Goal: Task Accomplishment & Management: Use online tool/utility

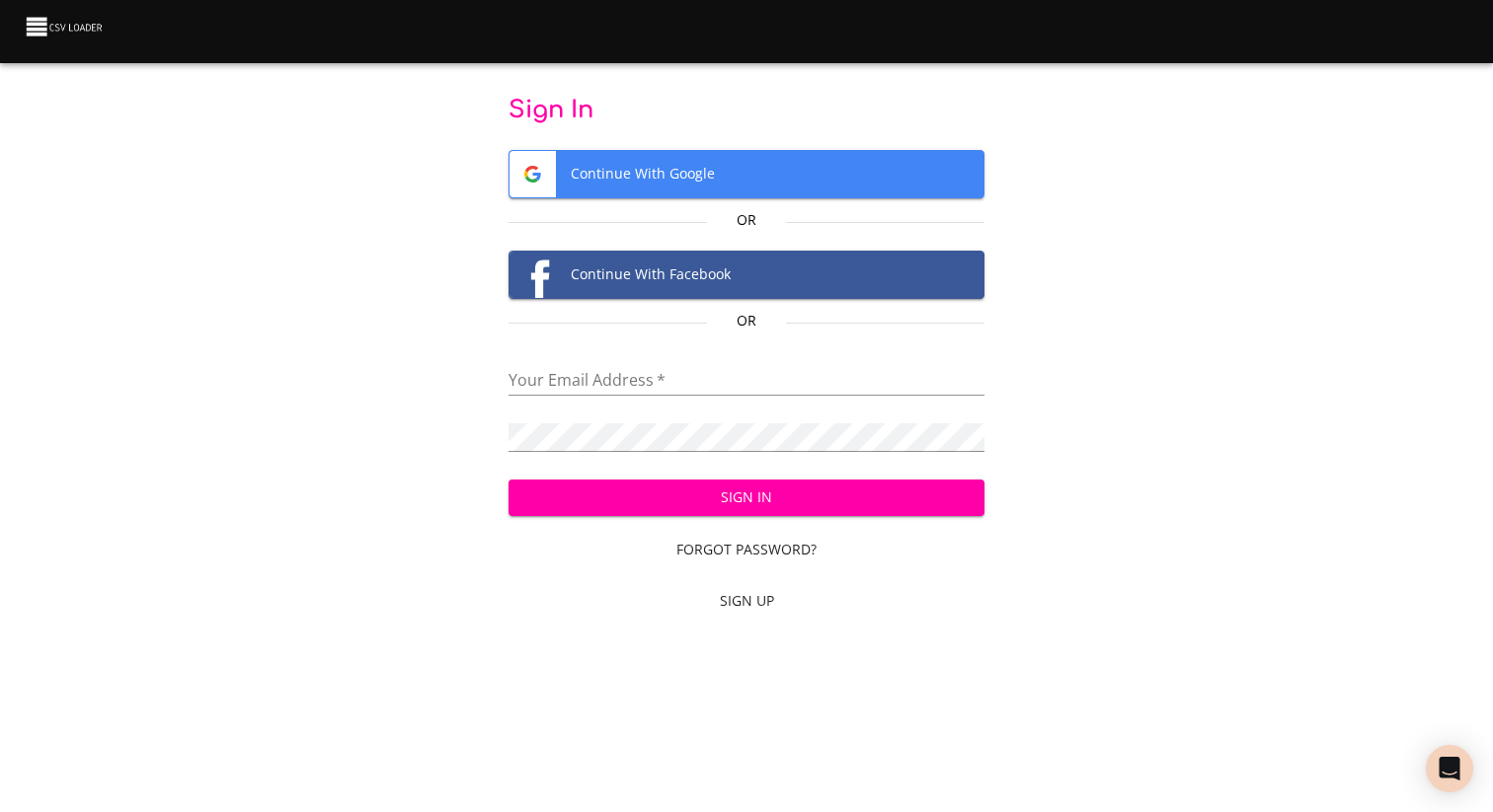
click at [637, 177] on span "Continue With Google" at bounding box center [747, 174] width 475 height 47
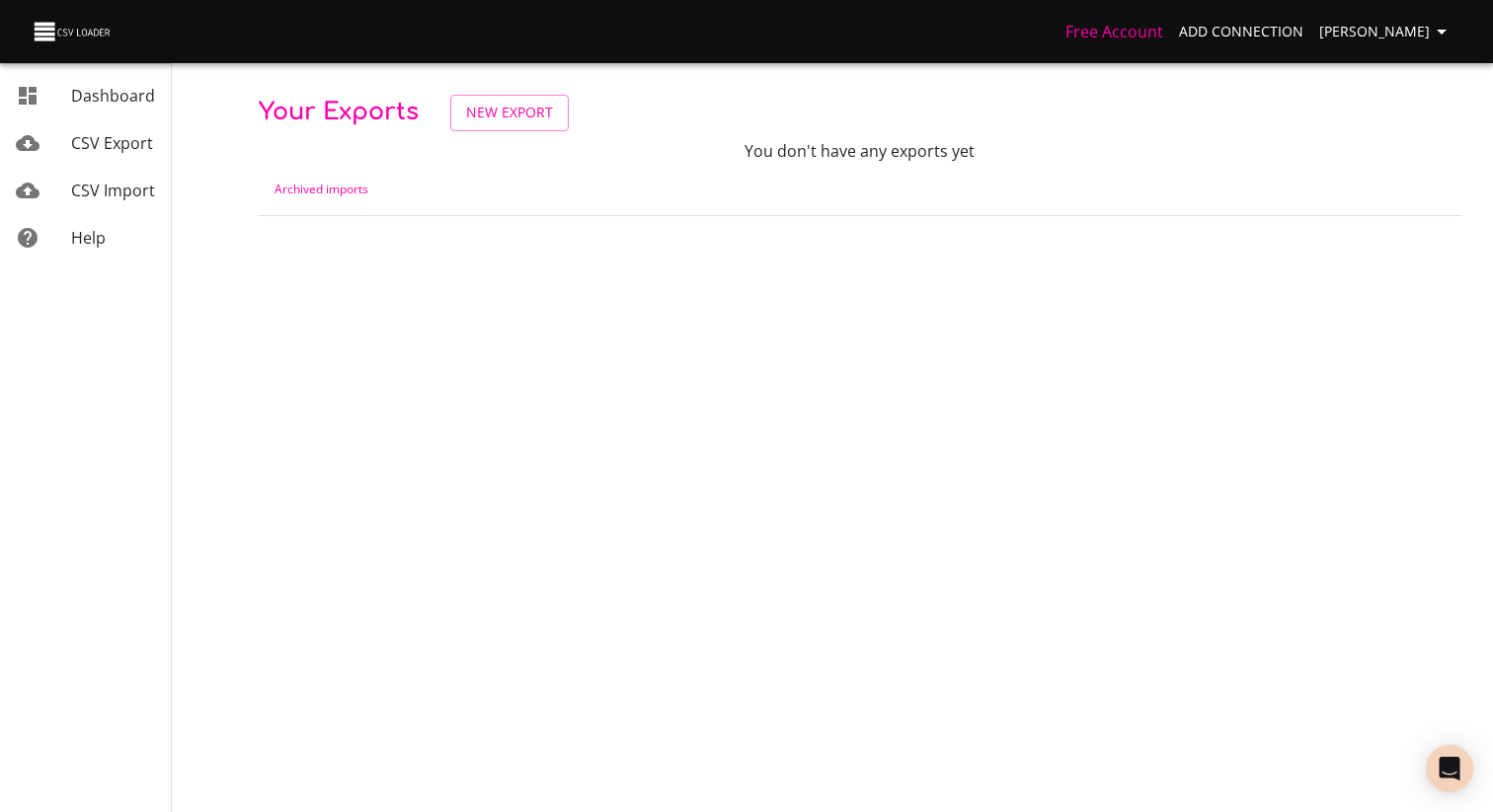
click at [114, 149] on span "CSV Export" at bounding box center [112, 143] width 82 height 22
click at [76, 147] on span "CSV Export" at bounding box center [112, 143] width 82 height 22
click at [523, 118] on span "New Export" at bounding box center [509, 112] width 86 height 25
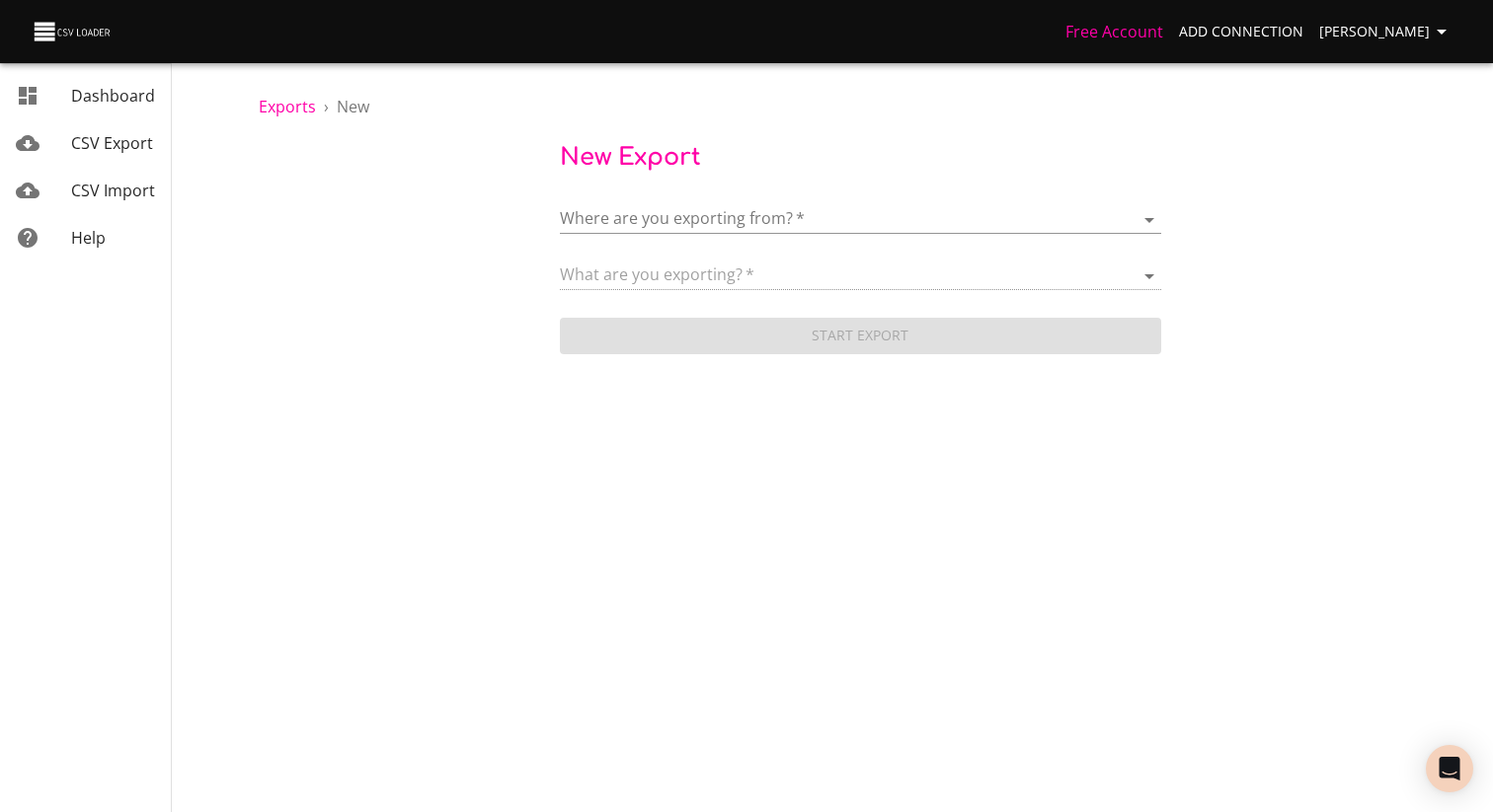
click at [726, 228] on body "Free Account Add Connection Julio Silva Dashboard CSV Export CSV Import Help Ex…" at bounding box center [746, 406] width 1493 height 812
click at [1210, 93] on div at bounding box center [746, 406] width 1493 height 812
click at [906, 220] on body "Free Account Add Connection Julio Silva Dashboard CSV Export CSV Import Help Ex…" at bounding box center [746, 406] width 1493 height 812
click at [510, 139] on div at bounding box center [746, 406] width 1493 height 812
click at [91, 135] on span "CSV Export" at bounding box center [112, 143] width 82 height 22
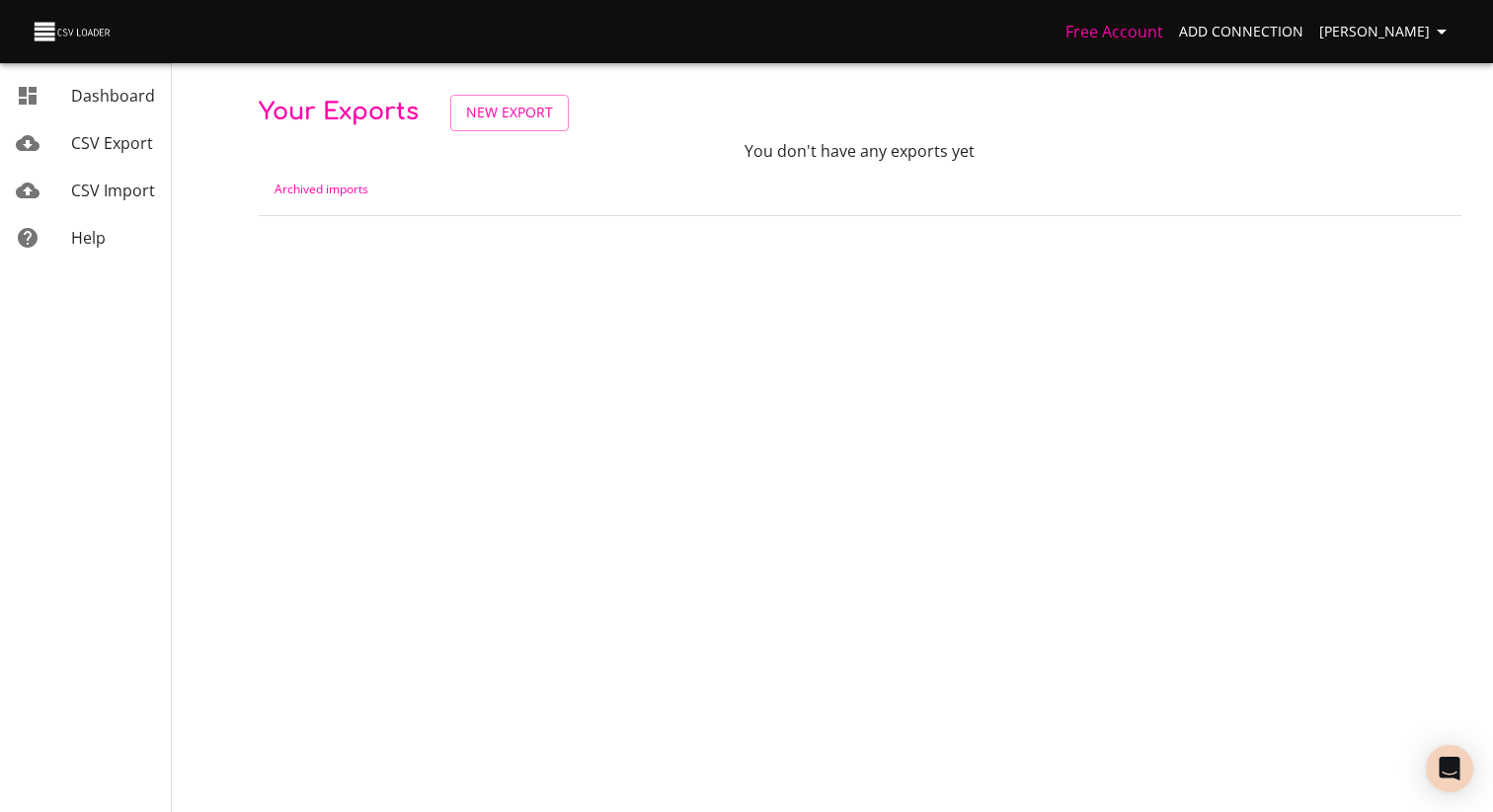
click at [1466, 32] on div "Free Account Add Connection [PERSON_NAME]" at bounding box center [746, 32] width 1493 height 64
click at [1441, 30] on icon "button" at bounding box center [1441, 32] width 10 height 5
click at [1412, 60] on link "Connections" at bounding box center [1401, 76] width 126 height 36
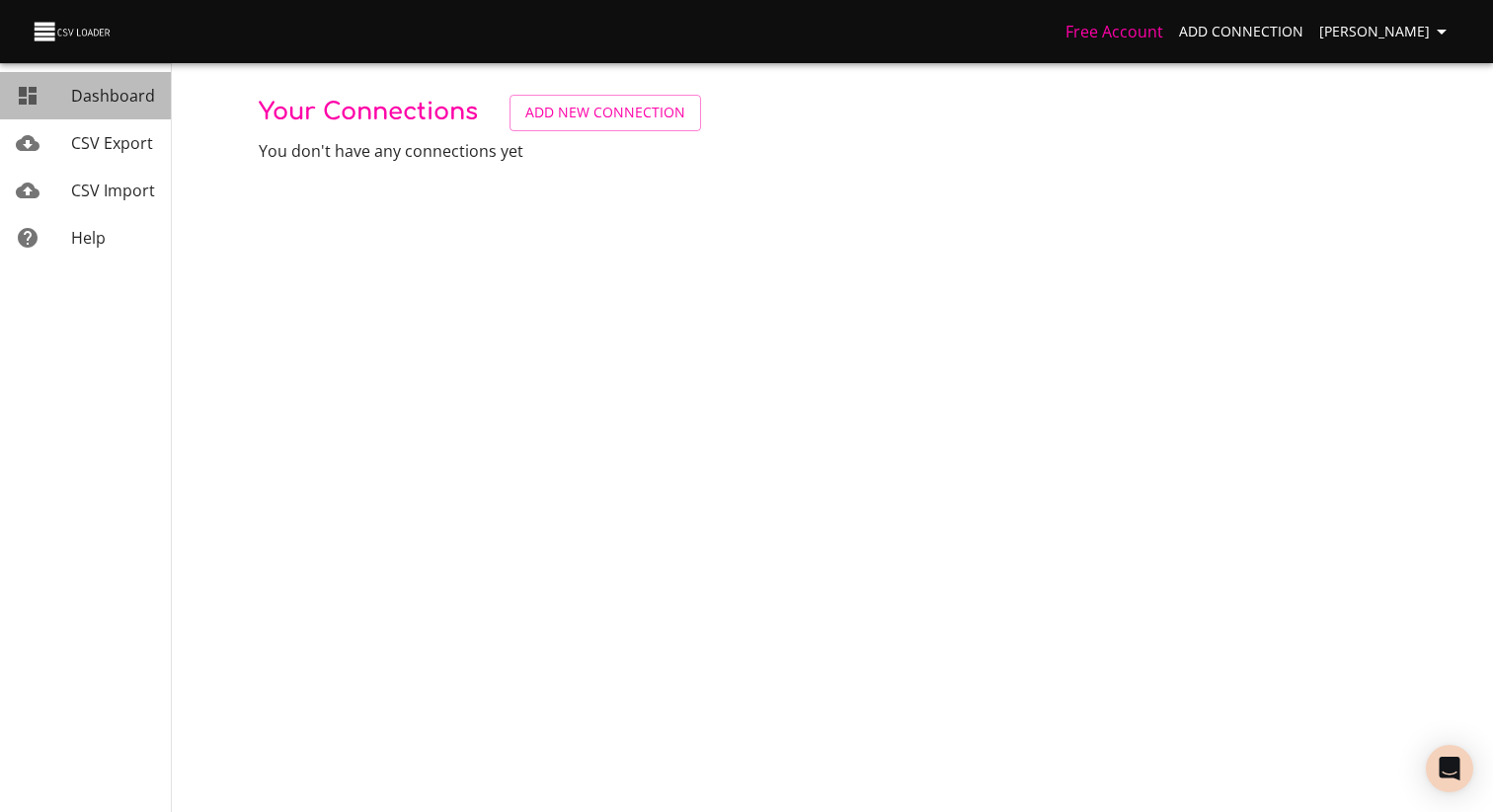
click at [103, 87] on span "Dashboard" at bounding box center [113, 95] width 83 height 22
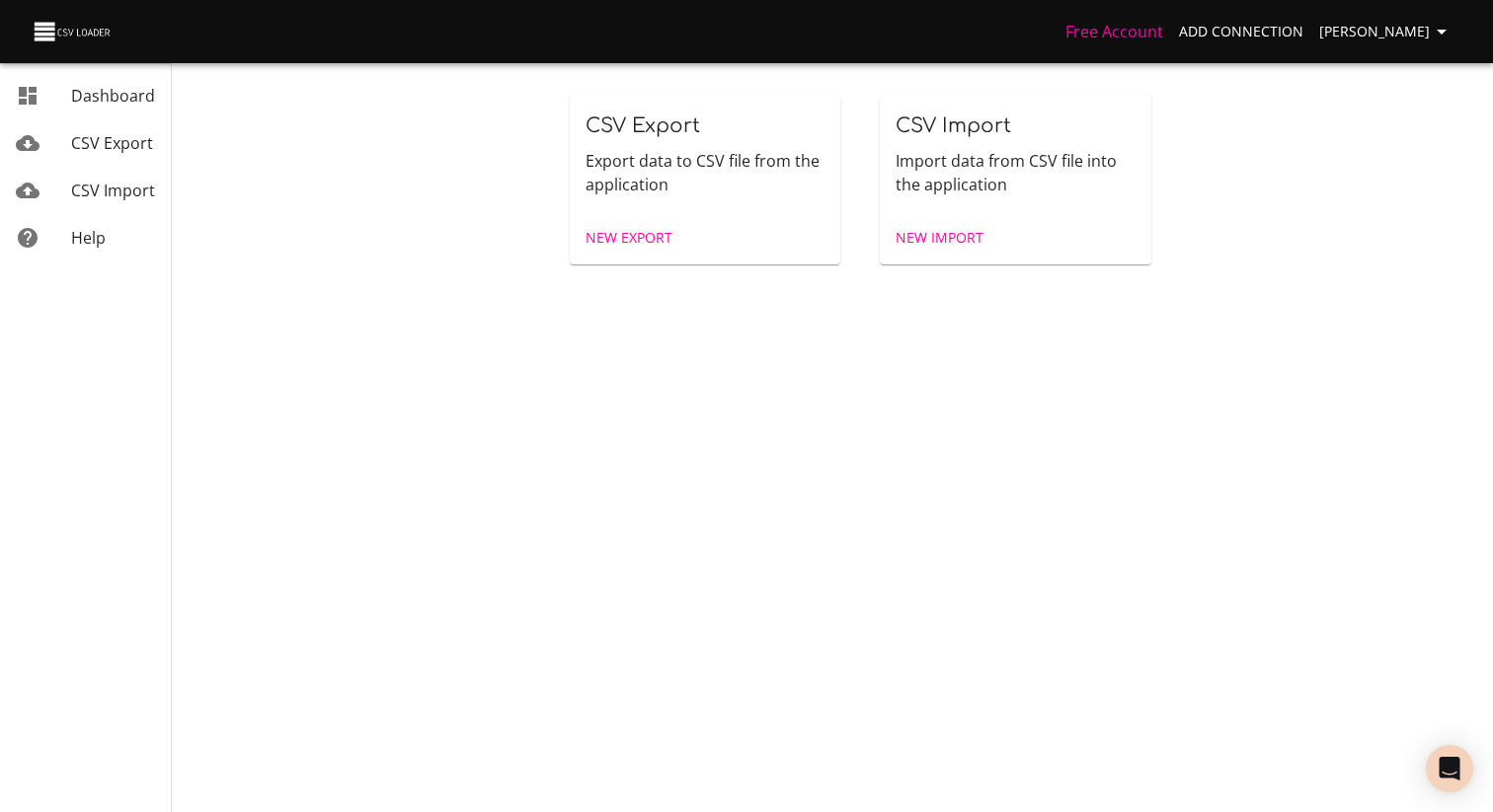
click at [736, 145] on div "CSV Export Export data to CSV file from the application" at bounding box center [705, 153] width 271 height 117
click at [636, 175] on p "Export data to CSV file from the application" at bounding box center [705, 173] width 240 height 48
click at [650, 234] on span "New Export" at bounding box center [628, 238] width 86 height 25
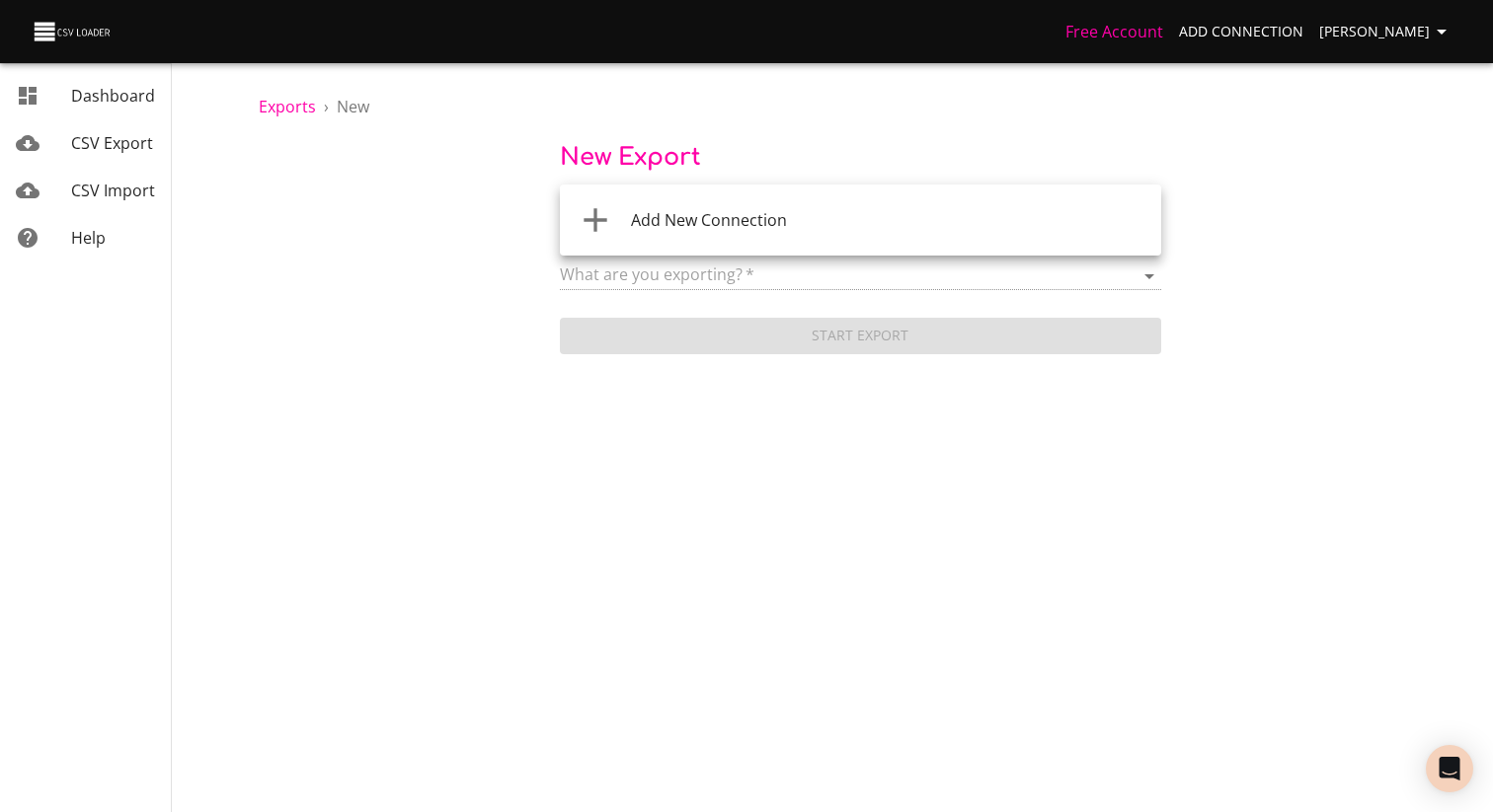
click at [705, 219] on body "Free Account Add Connection Julio Silva Dashboard CSV Export CSV Import Help Ex…" at bounding box center [746, 406] width 1493 height 812
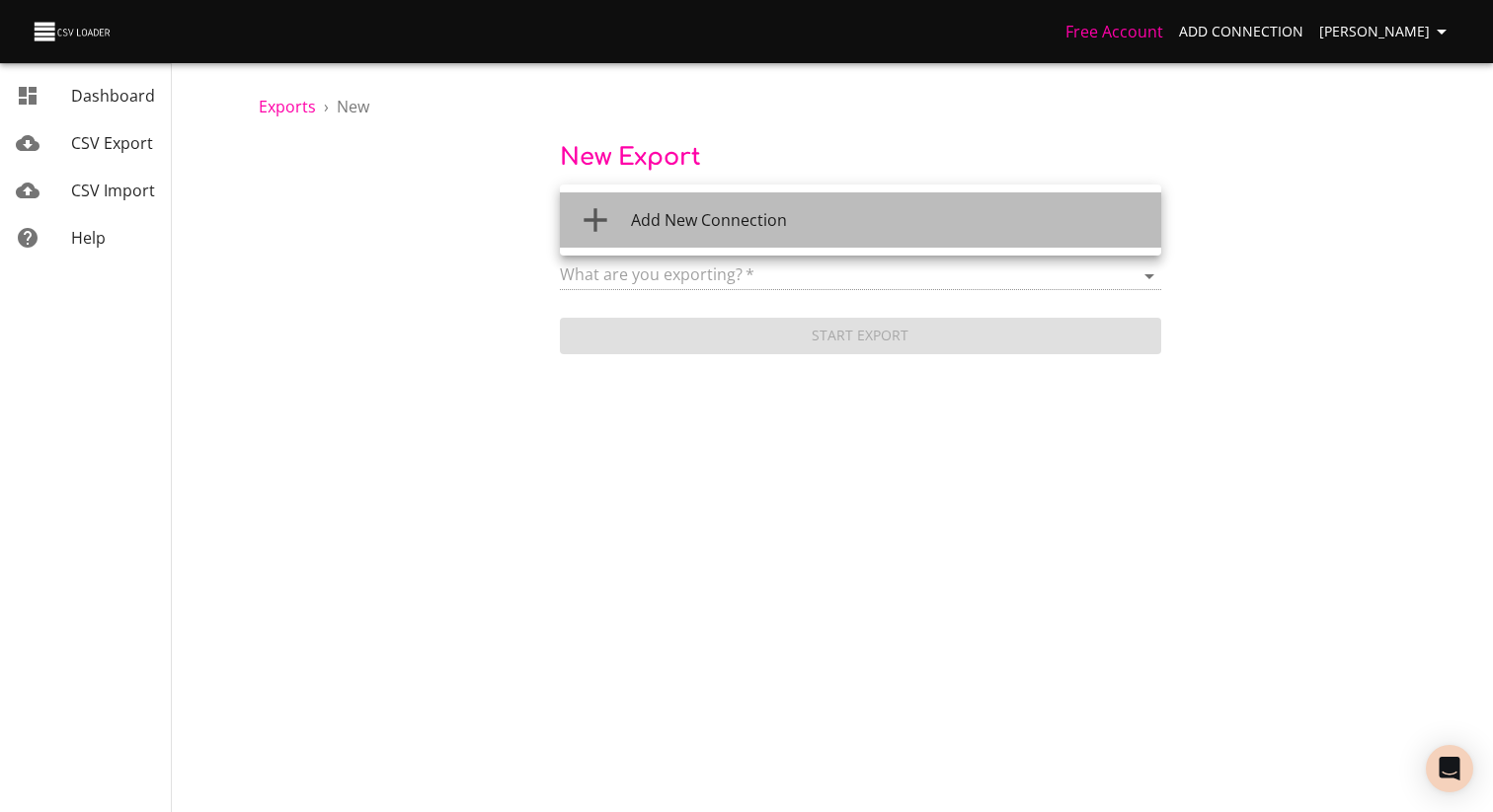
click at [706, 227] on span "Add New Connection" at bounding box center [709, 221] width 156 height 22
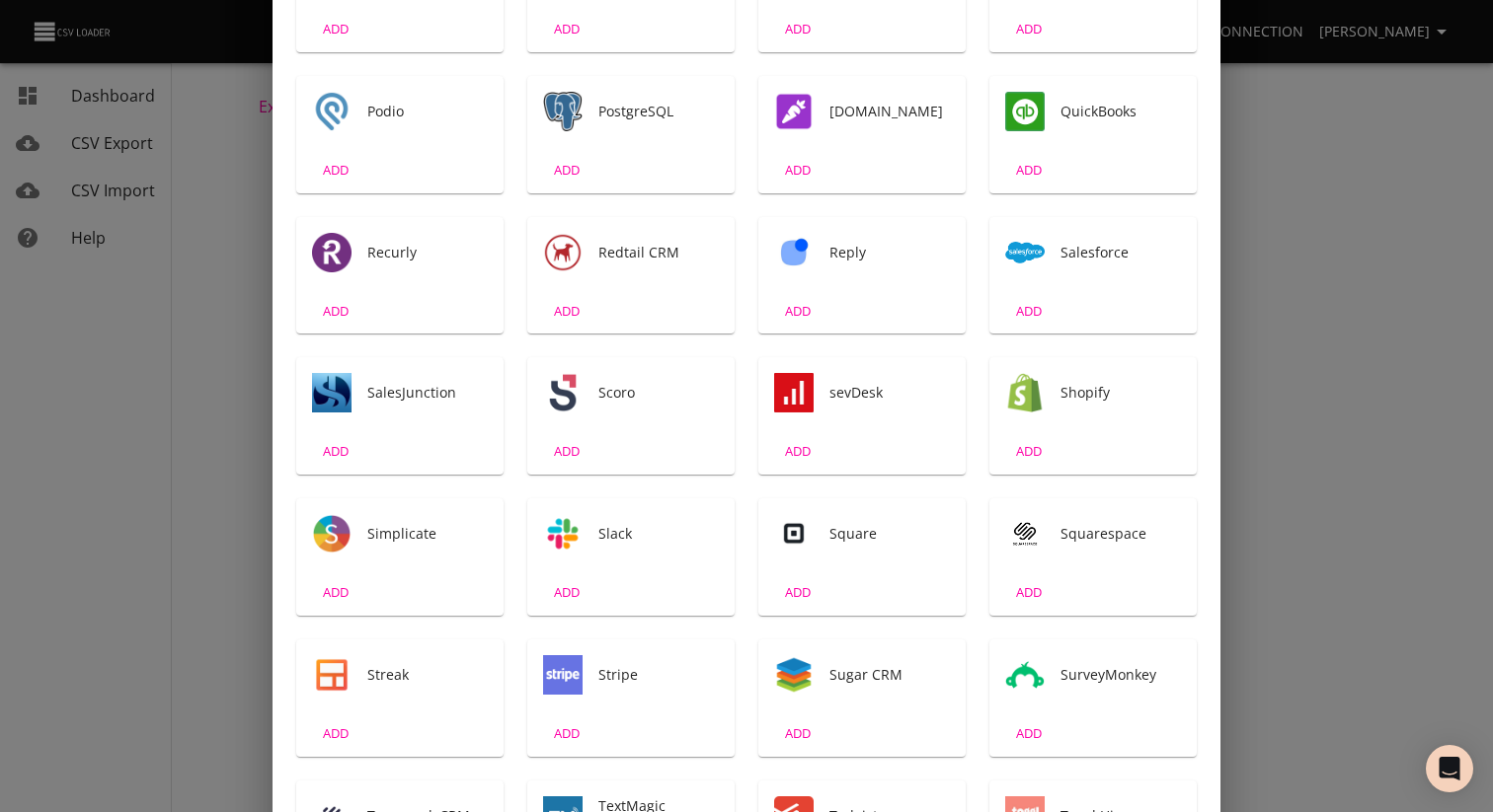
scroll to position [2474, 0]
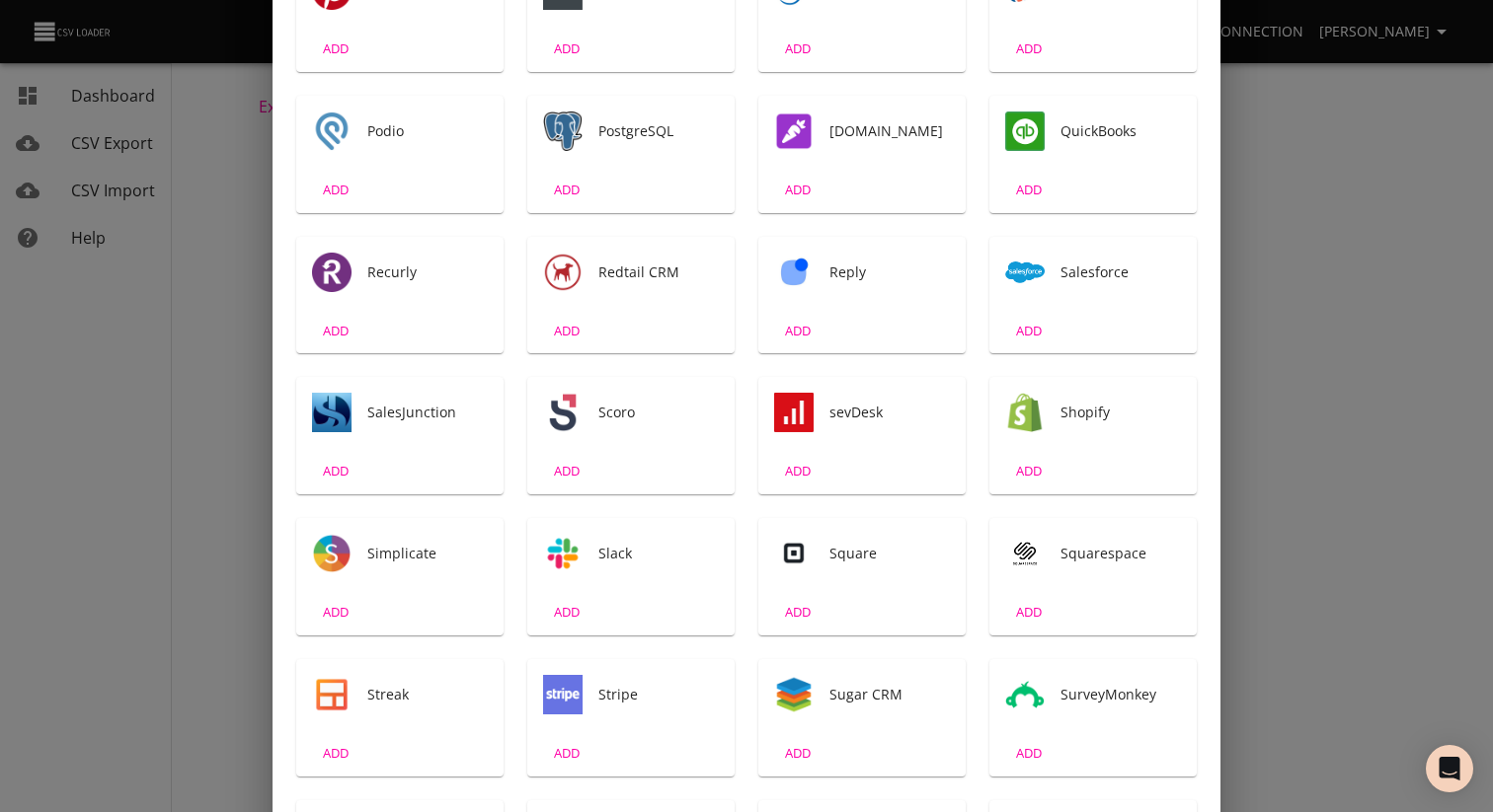
click at [1059, 297] on div "Salesforce" at bounding box center [1092, 272] width 208 height 72
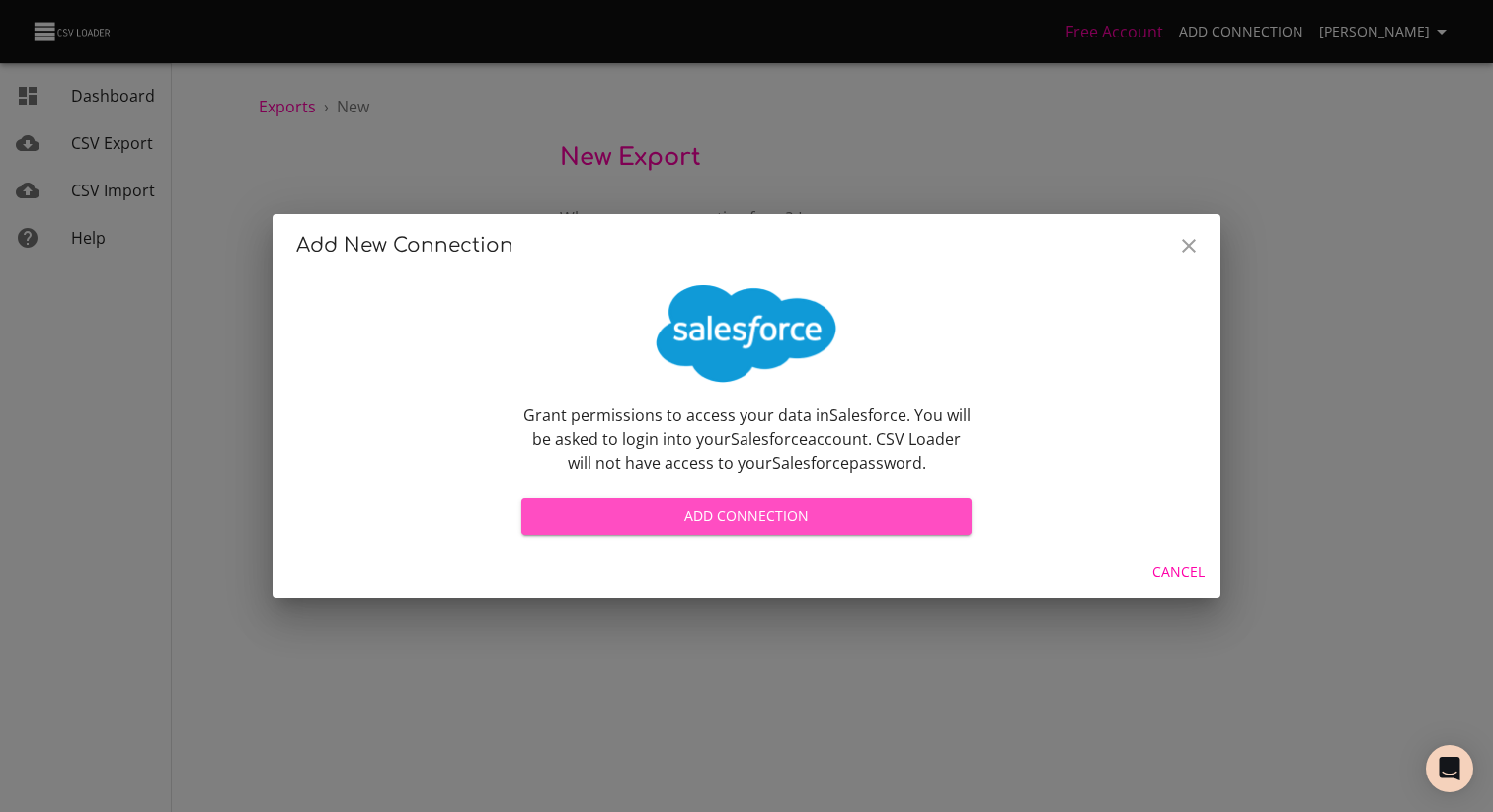
click at [830, 506] on span "Add Connection" at bounding box center [746, 517] width 418 height 25
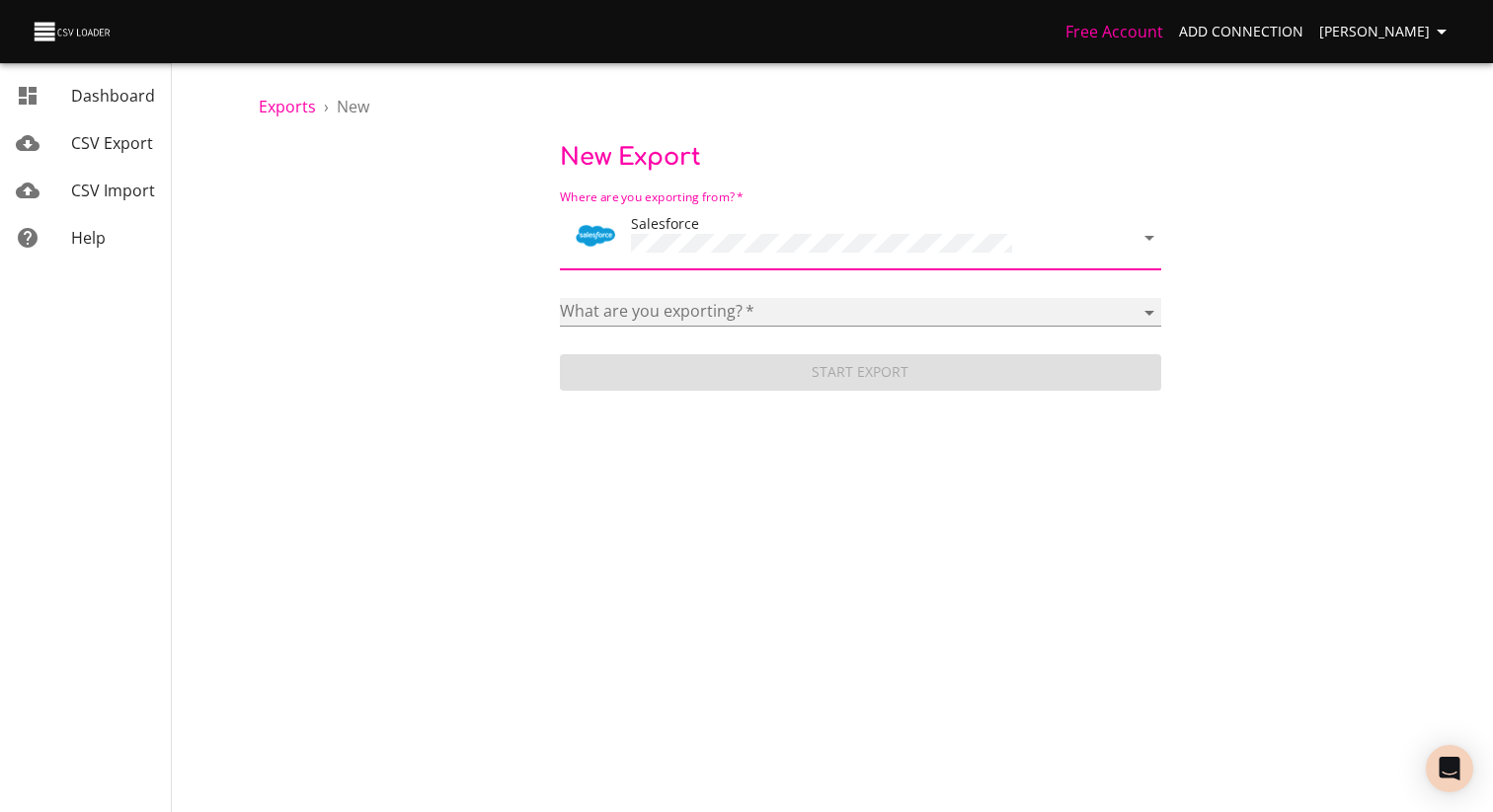
click at [726, 319] on select "Account Adicional Máquina de Café Campaign Case Categoria Classic Note Codigo R…" at bounding box center [860, 312] width 601 height 29
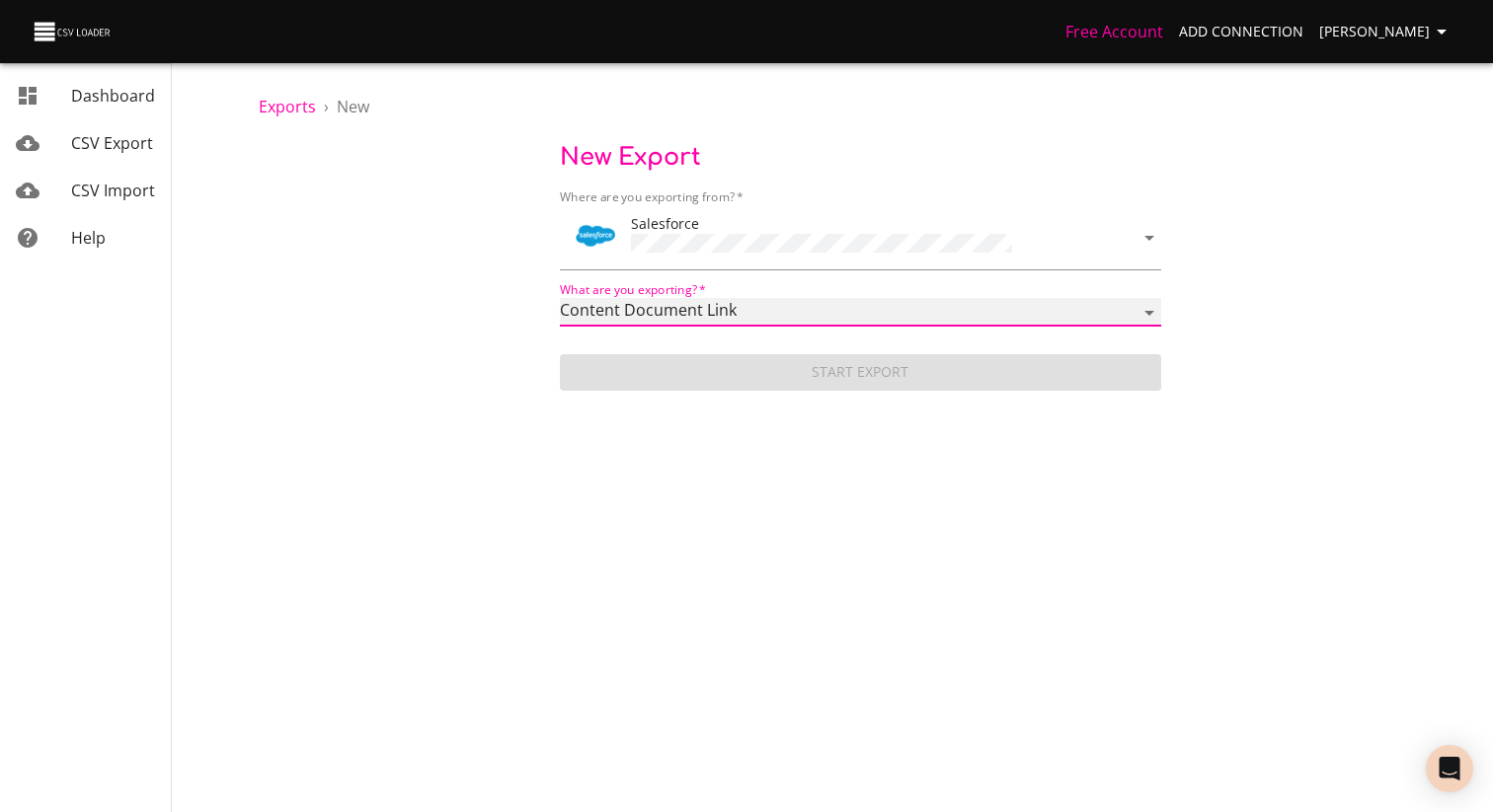
click at [560, 298] on select "Account Adicional Máquina de Café Campaign Case Categoria Classic Note Codigo R…" at bounding box center [860, 312] width 601 height 29
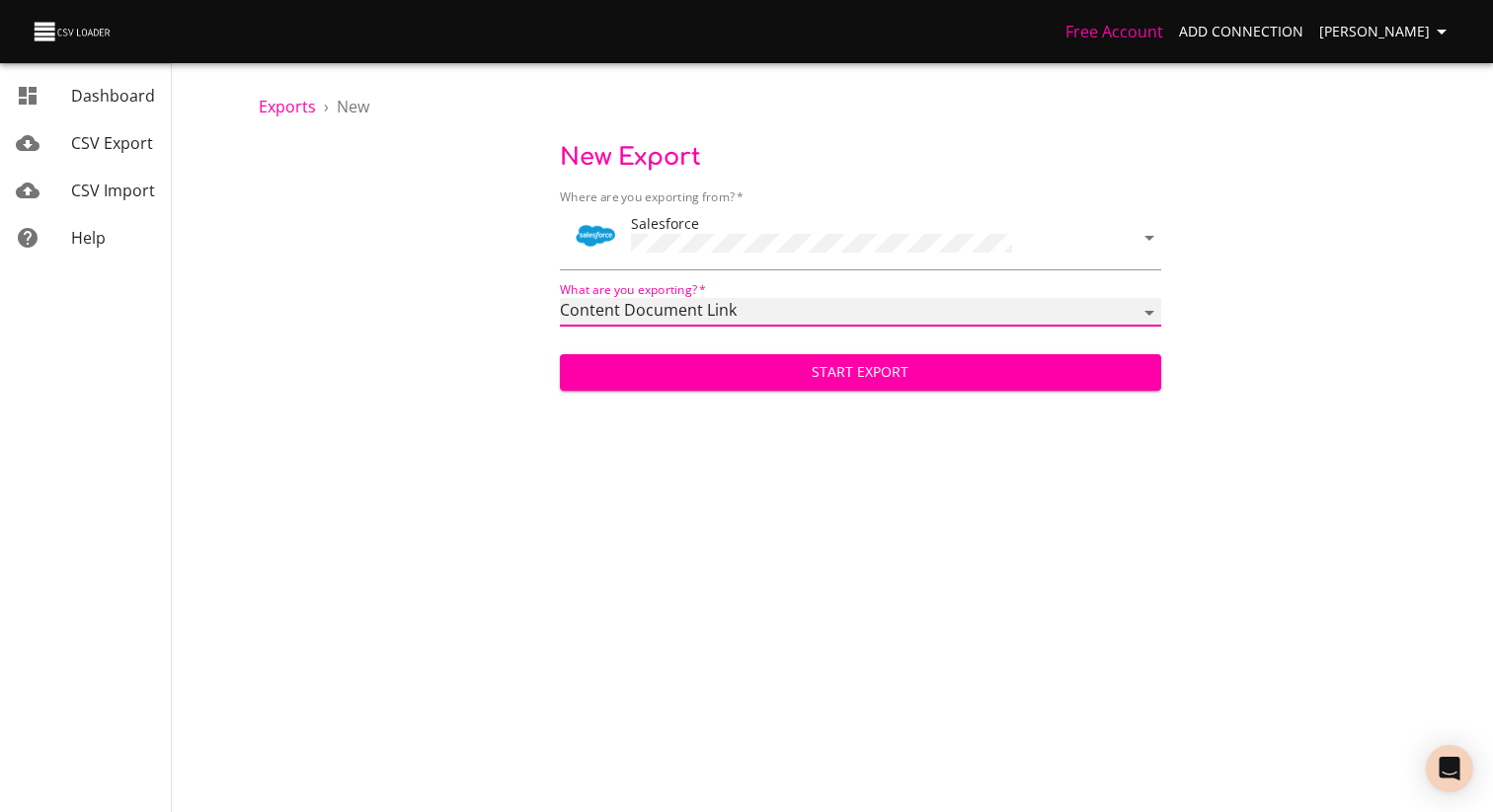
click at [806, 308] on select "Account Adicional Máquina de Café Campaign Case Categoria Classic Note Codigo R…" at bounding box center [860, 312] width 601 height 29
select select "ContentDocument"
click at [560, 298] on select "Account Adicional Máquina de Café Campaign Case Categoria Classic Note Codigo R…" at bounding box center [860, 312] width 601 height 29
click at [821, 305] on select "Account Adicional Máquina de Café Campaign Case Categoria Classic Note Codigo R…" at bounding box center [860, 312] width 601 height 29
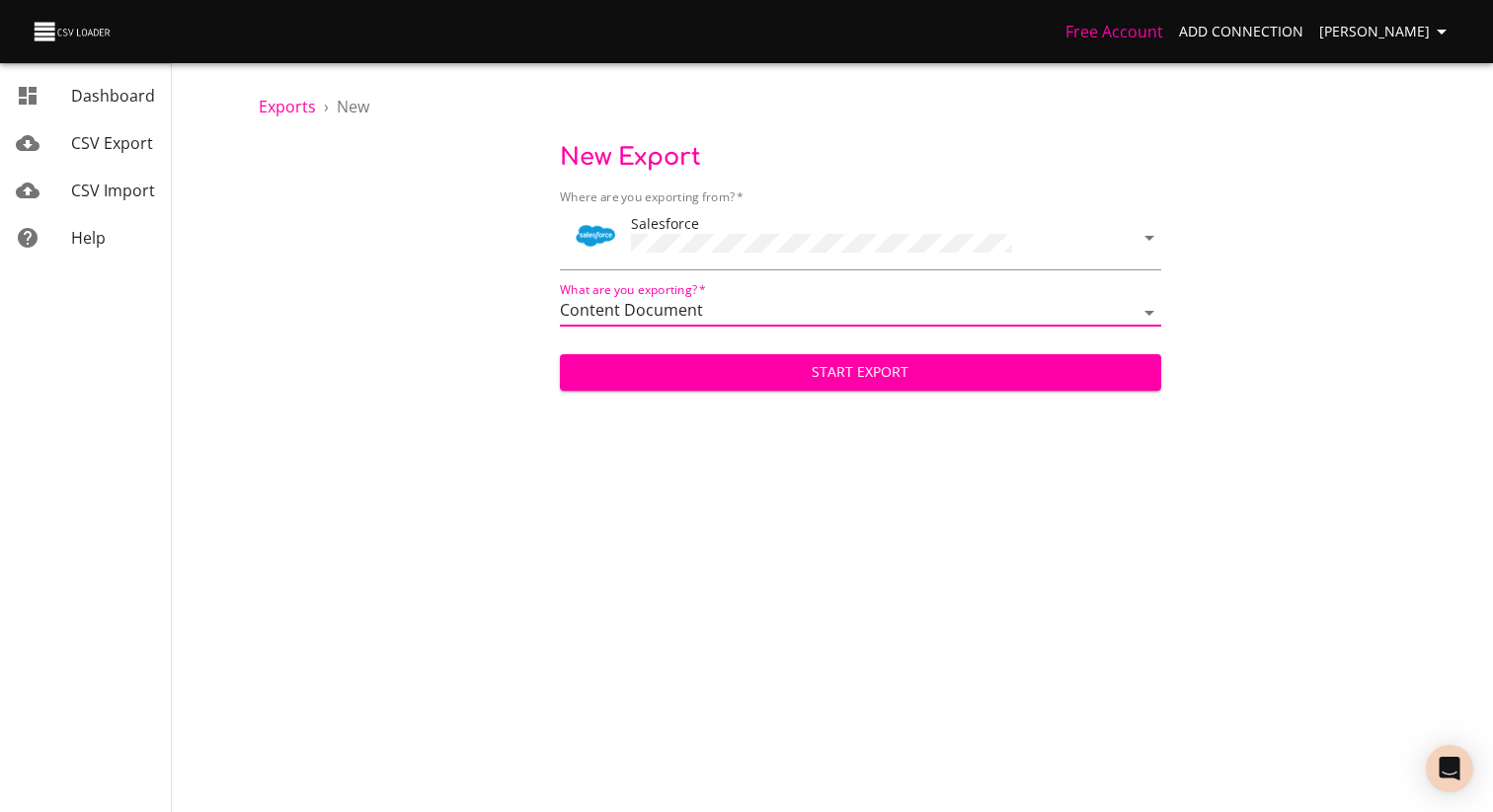
click at [881, 376] on span "Start Export" at bounding box center [860, 373] width 570 height 25
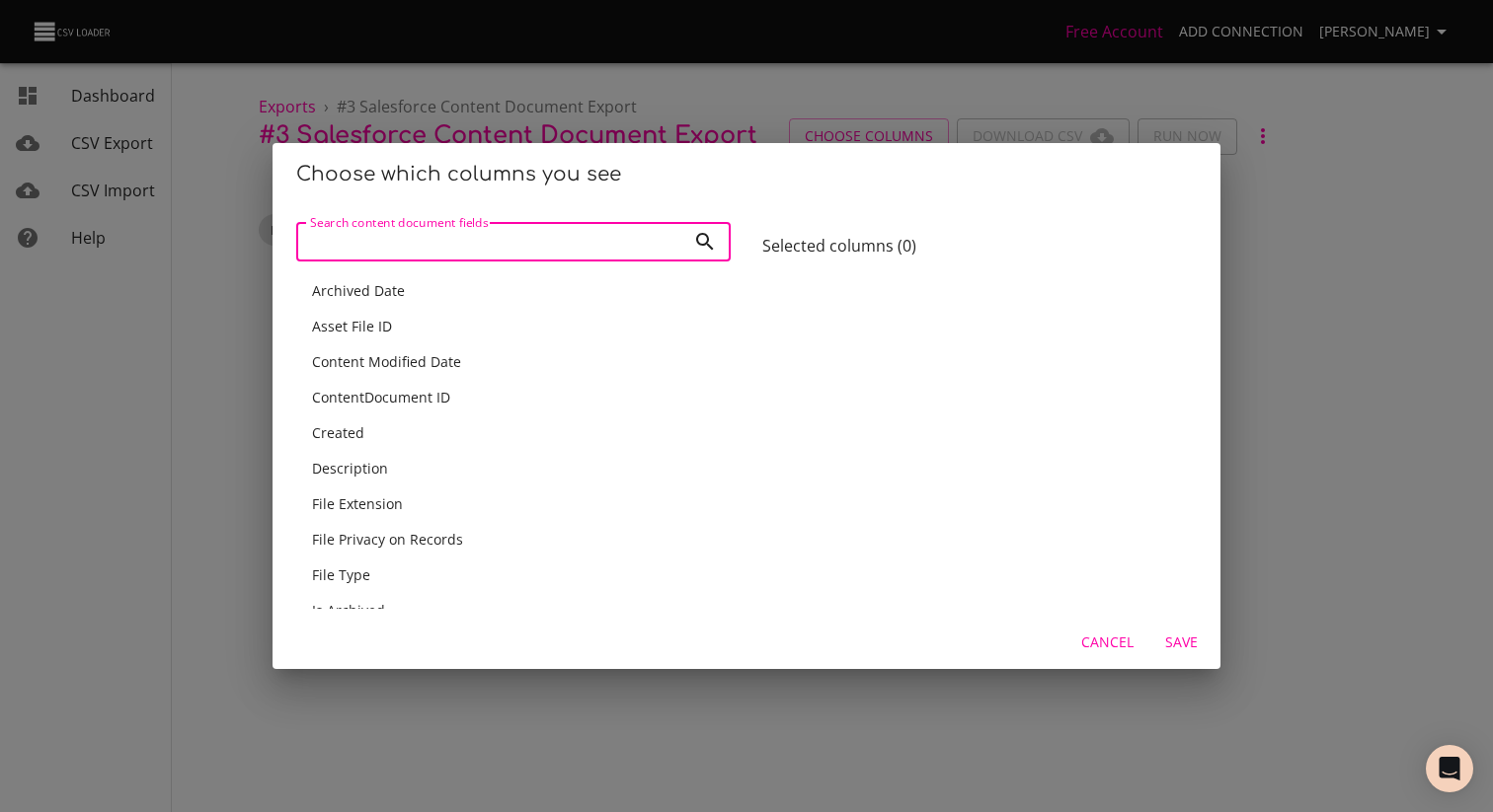
click at [433, 324] on div "Asset File ID" at bounding box center [513, 327] width 403 height 20
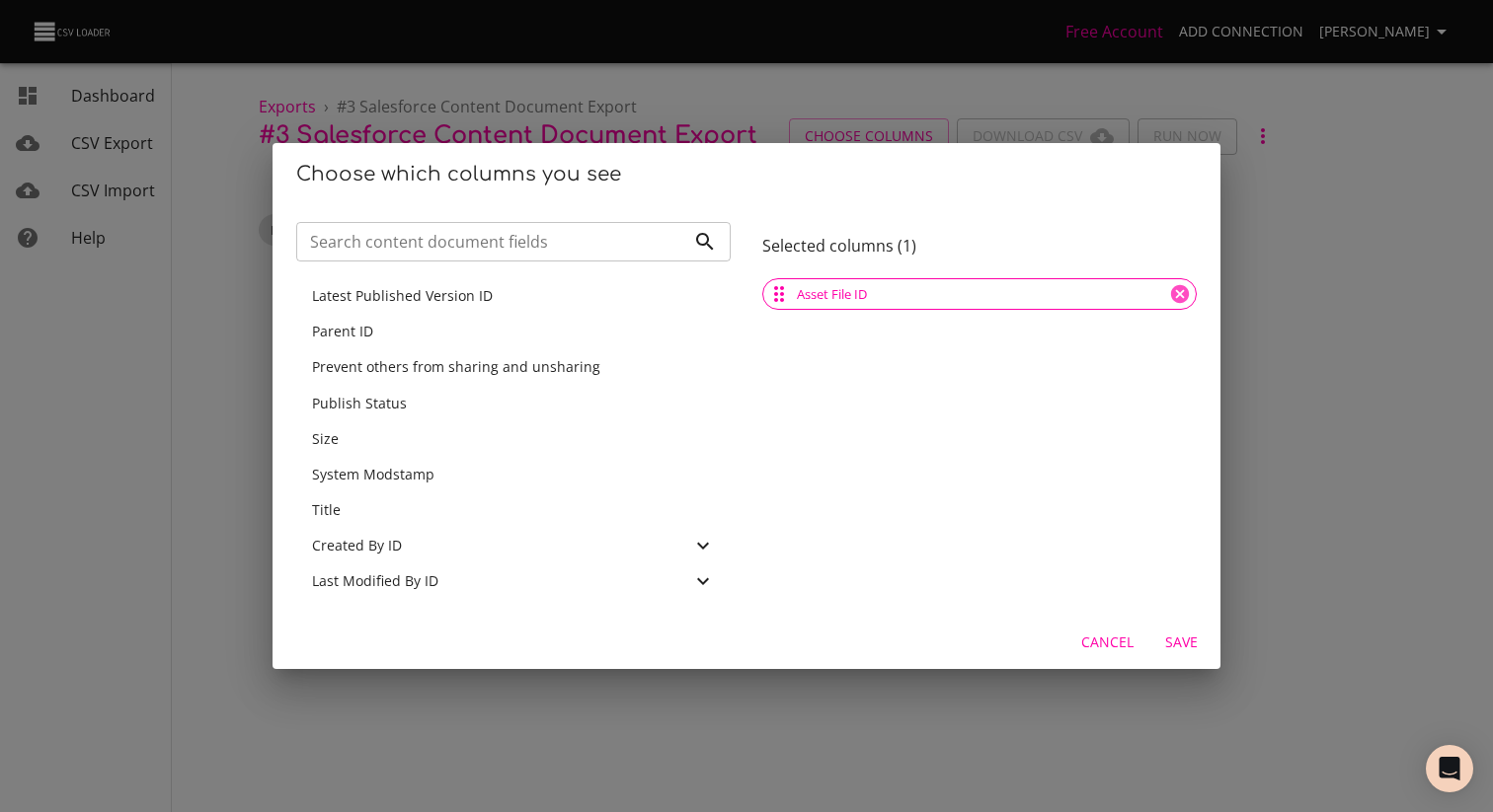
scroll to position [525, 0]
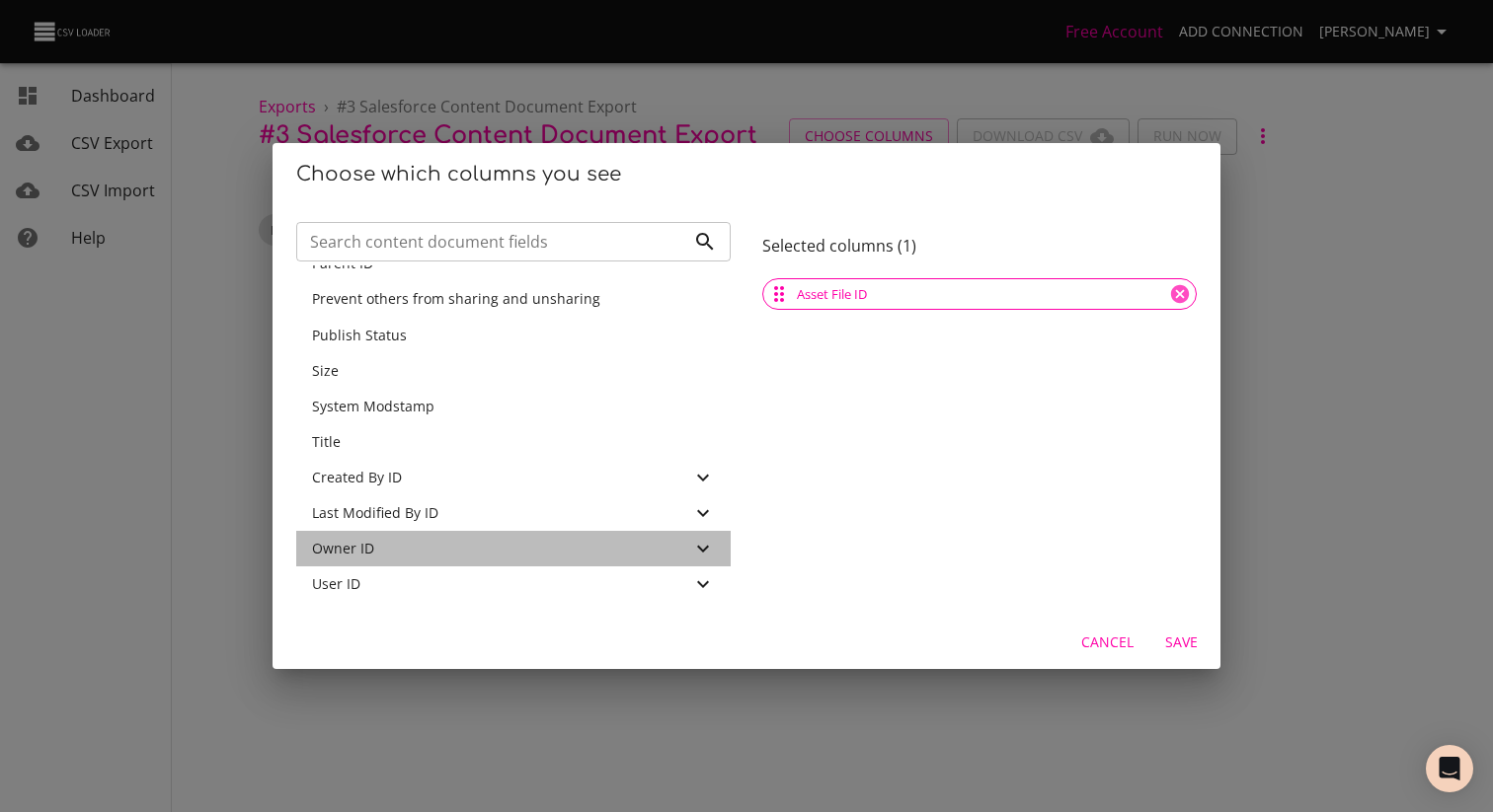
click at [374, 556] on div "Owner ID" at bounding box center [501, 549] width 379 height 20
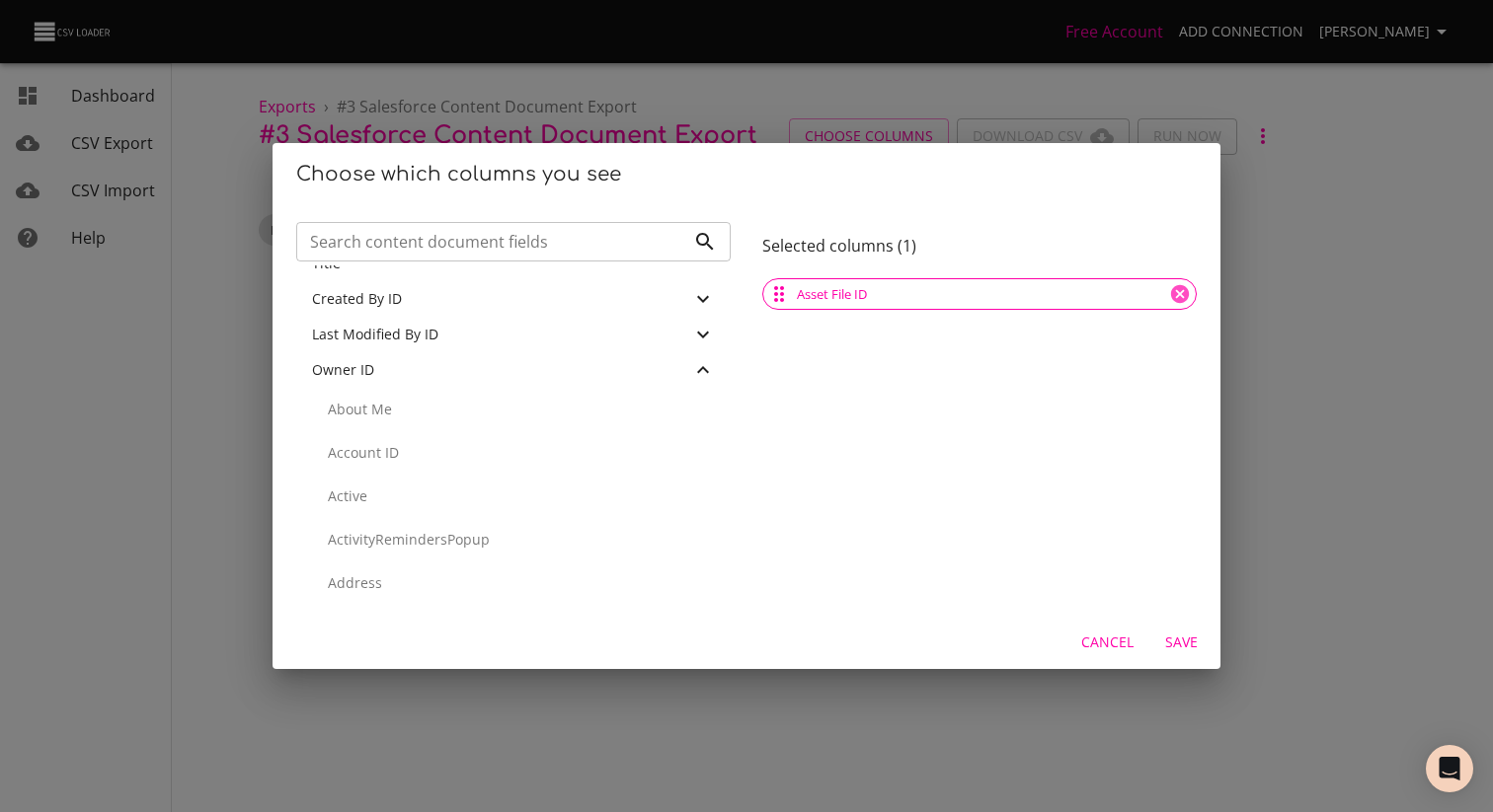
scroll to position [747, 0]
click at [365, 324] on span "Owner ID" at bounding box center [343, 326] width 63 height 19
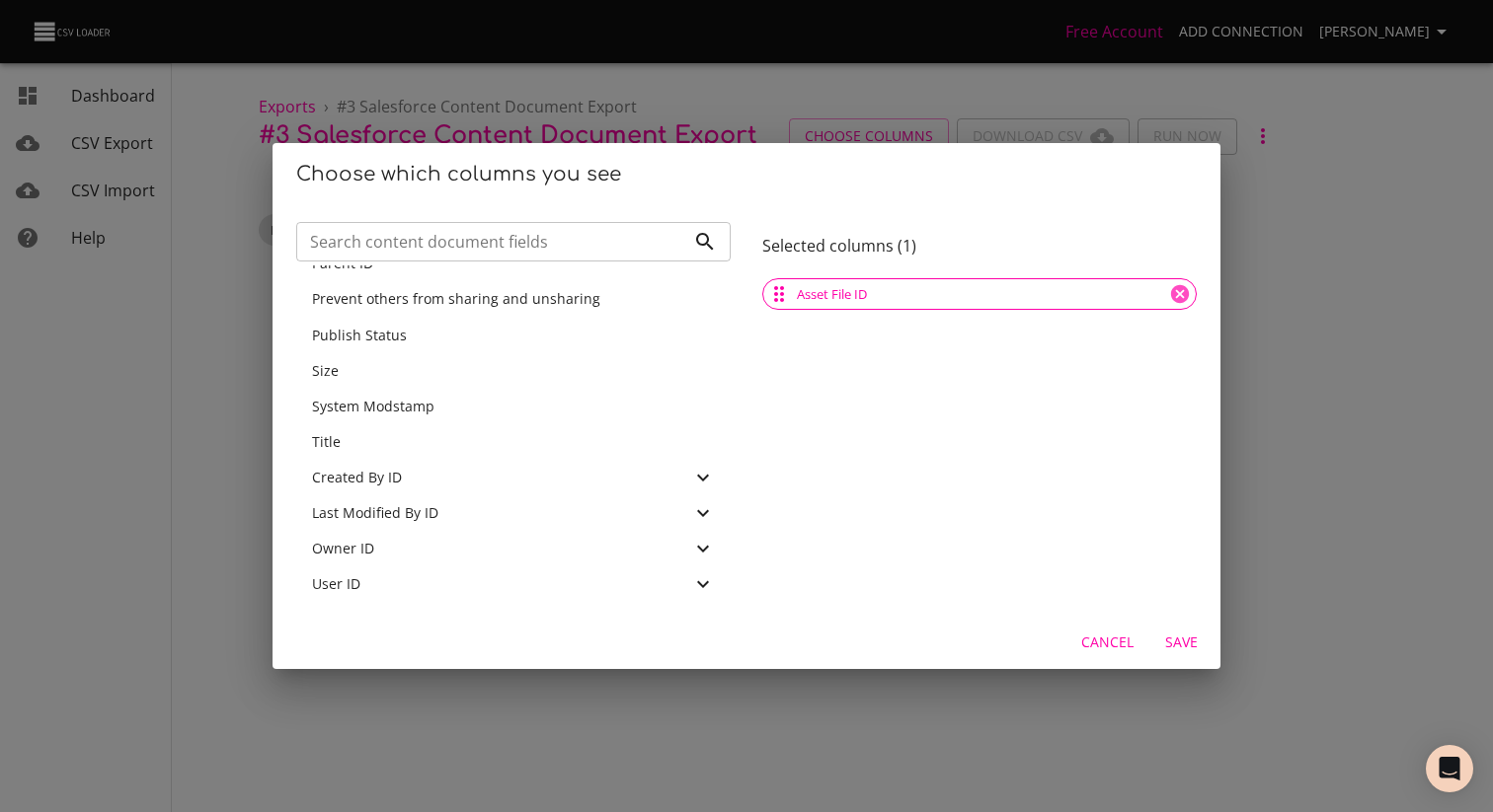
scroll to position [525, 0]
click at [707, 591] on icon at bounding box center [703, 584] width 24 height 24
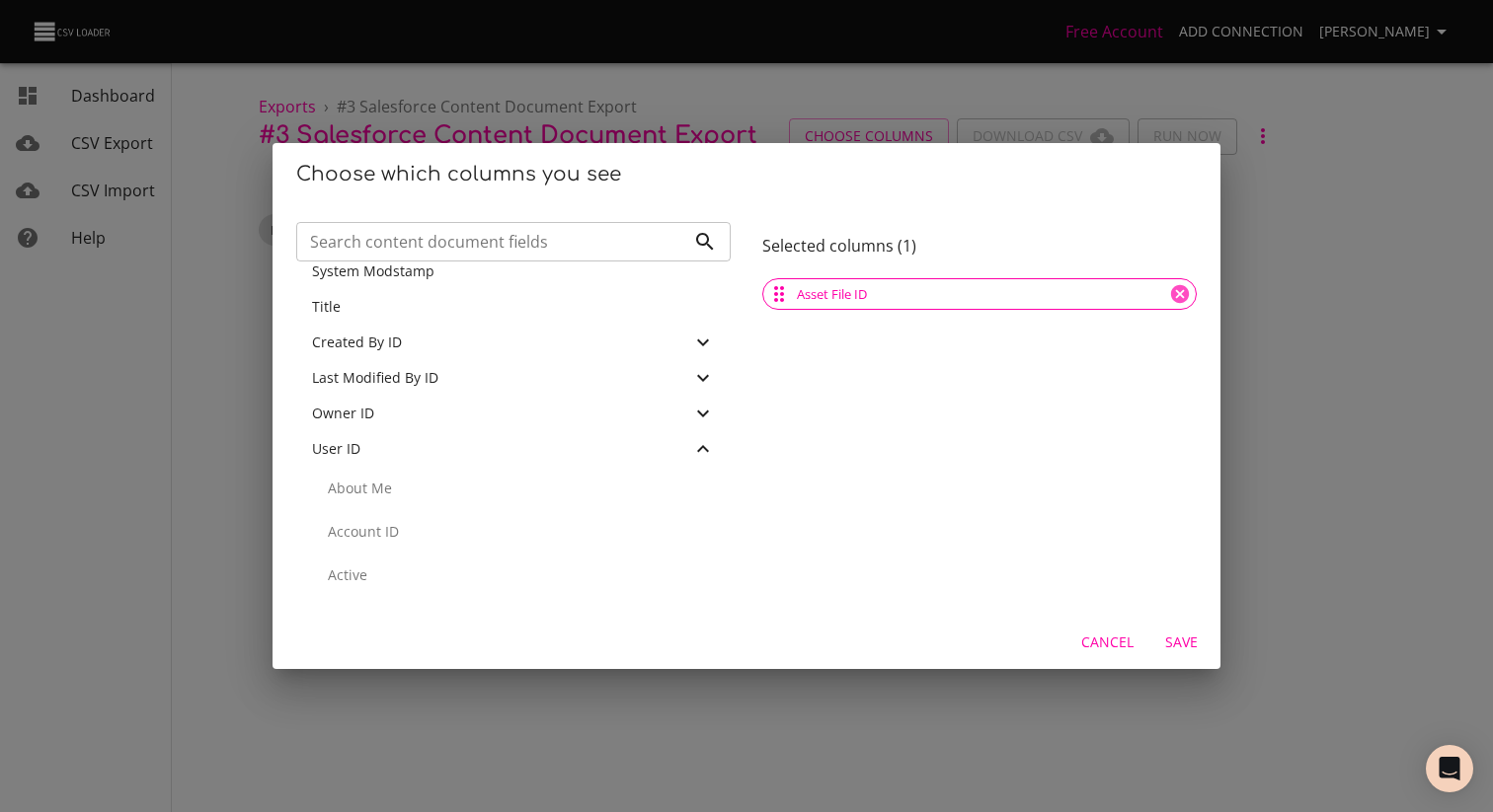
scroll to position [810, 0]
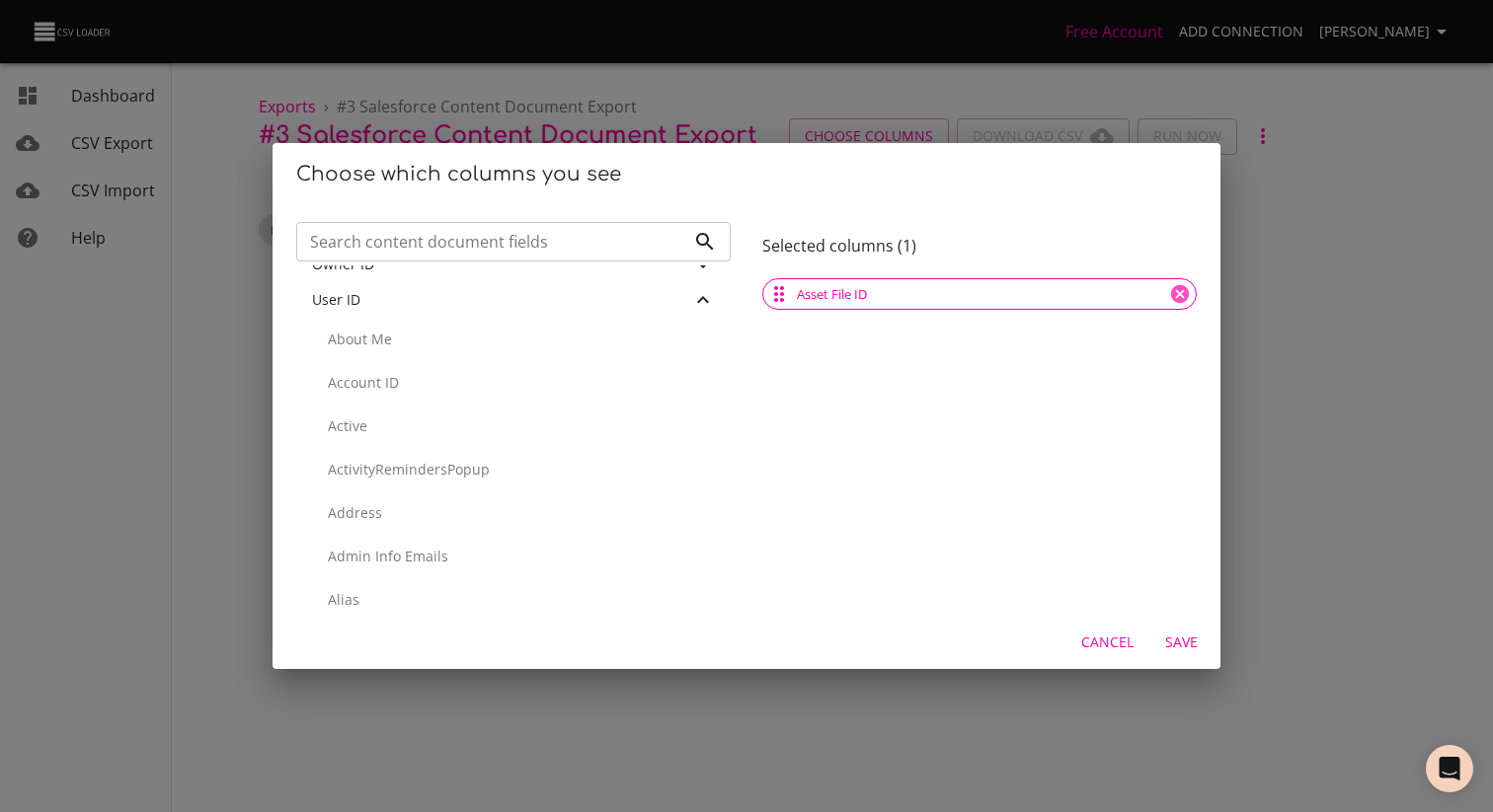
click at [338, 301] on span "User ID" at bounding box center [336, 299] width 49 height 19
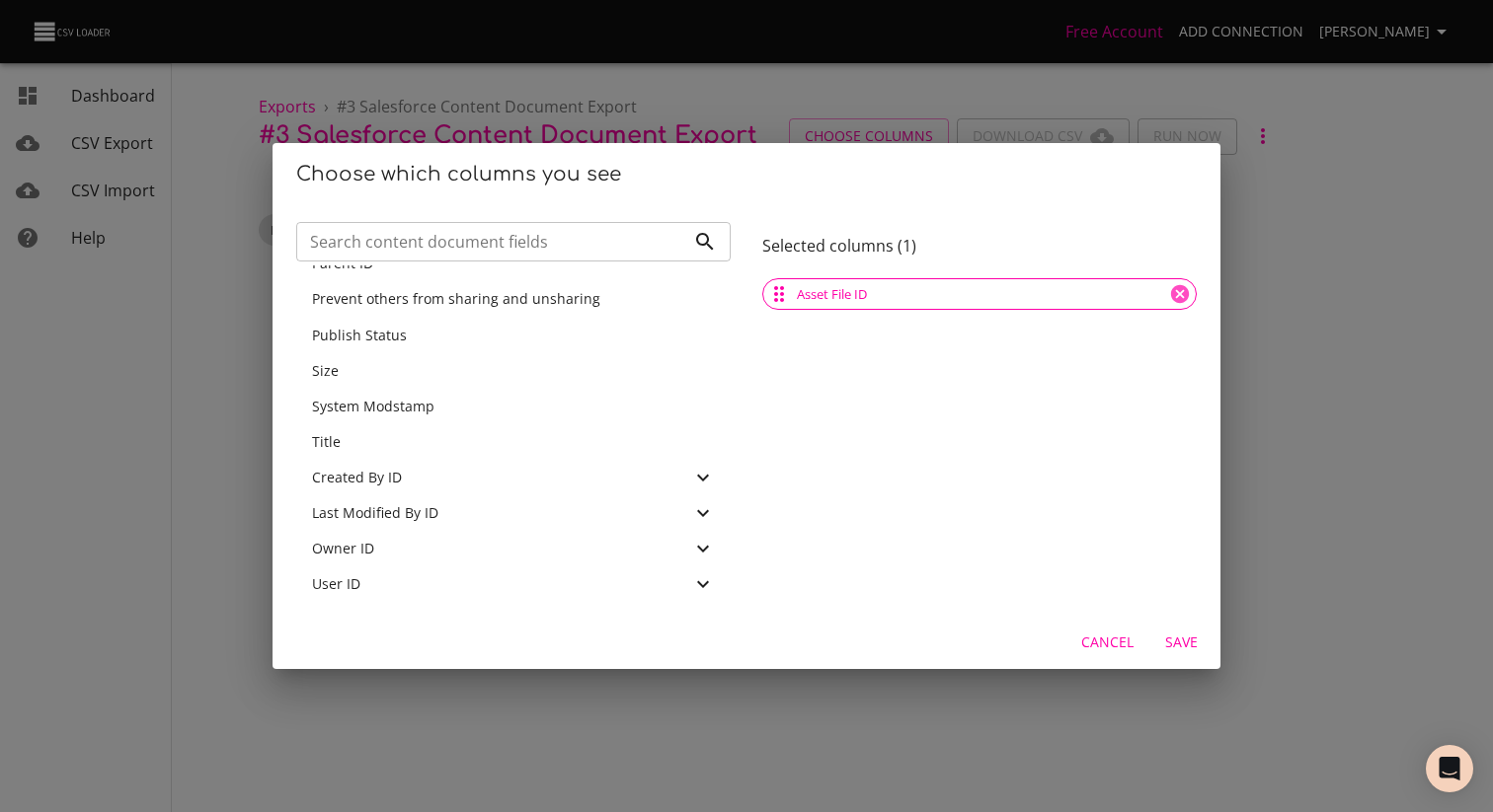
scroll to position [525, 0]
click at [699, 582] on icon at bounding box center [703, 583] width 12 height 7
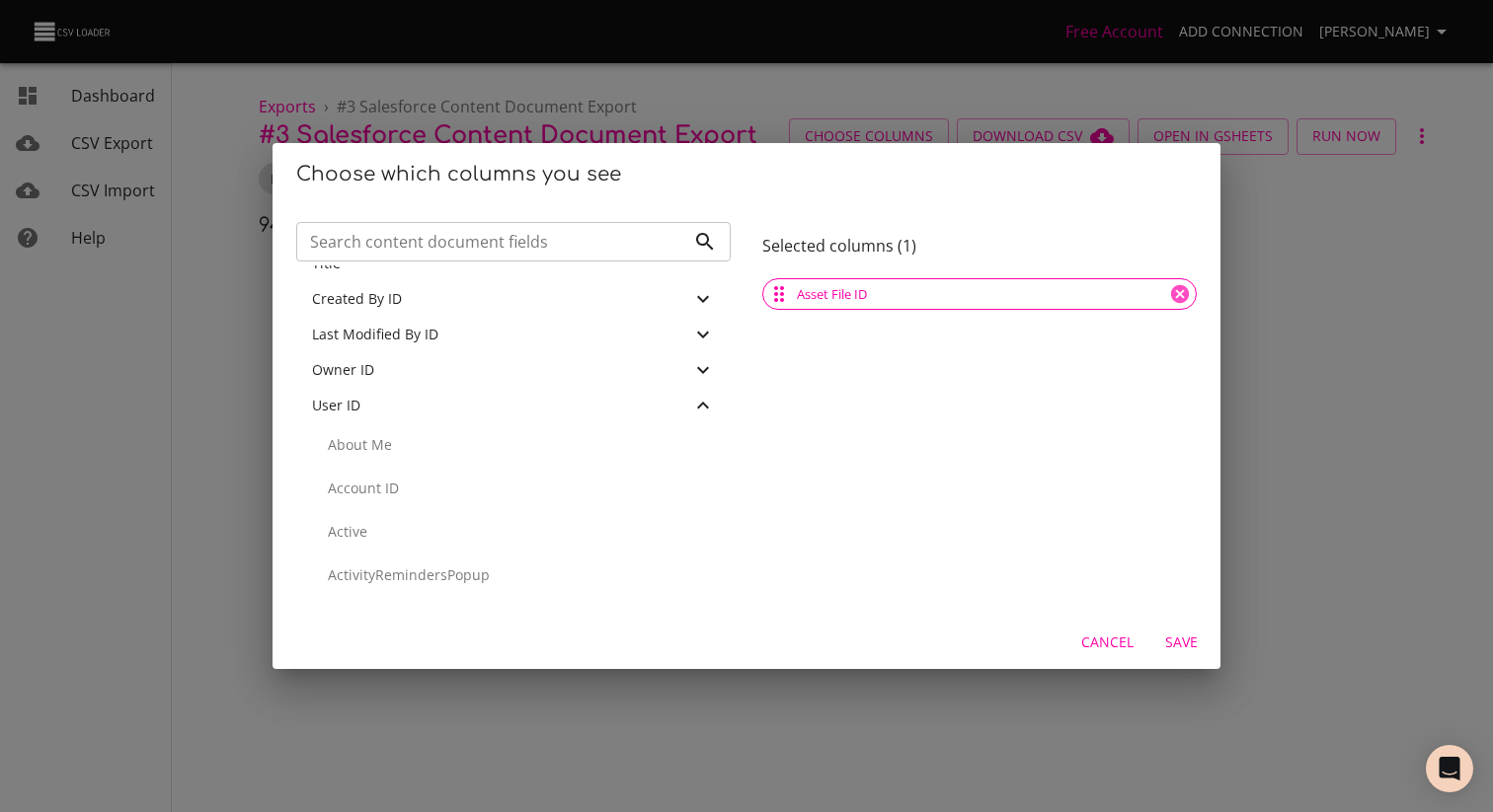
scroll to position [721, 0]
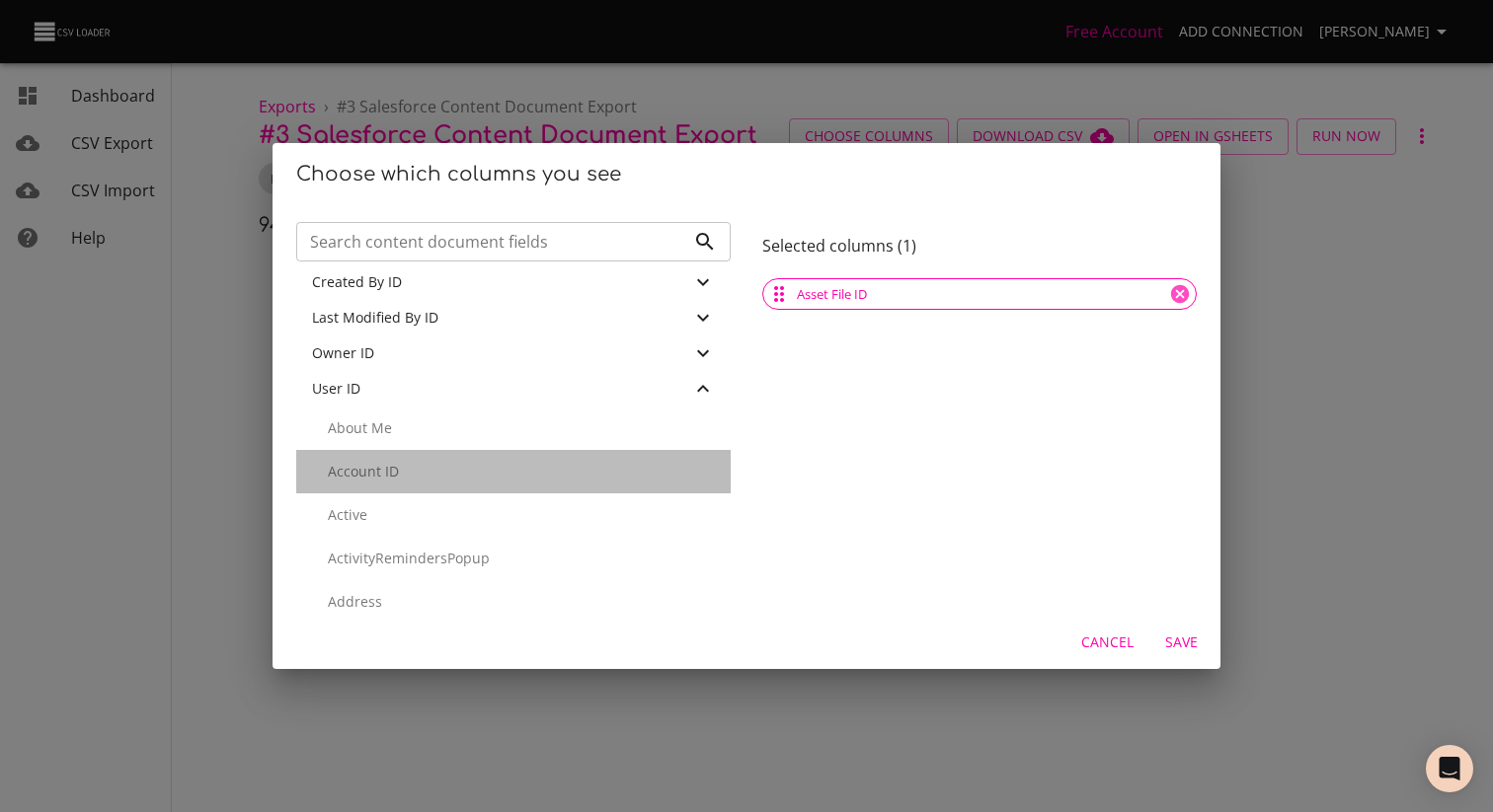
click at [409, 470] on p "Account ID" at bounding box center [521, 472] width 387 height 20
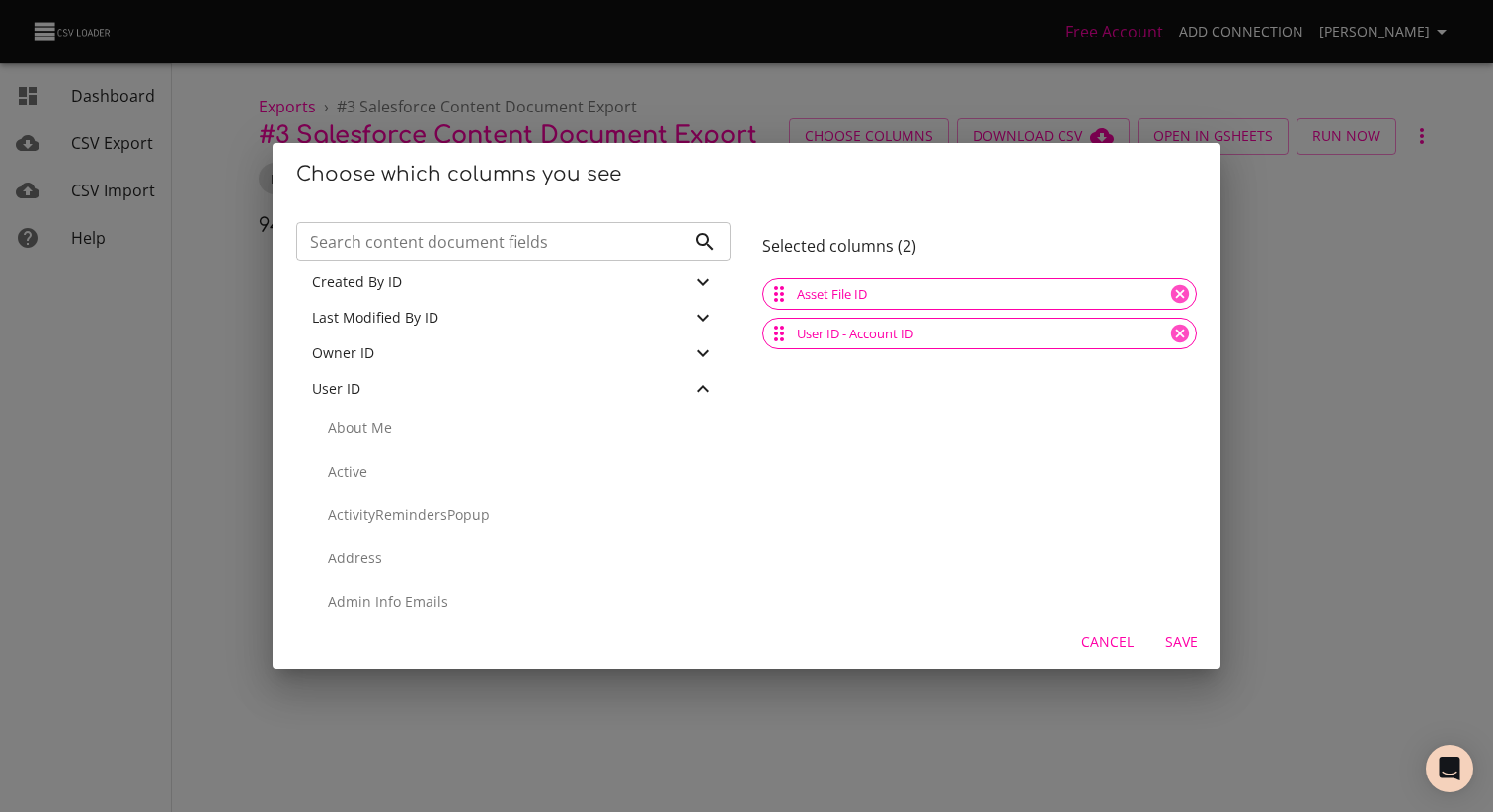
scroll to position [761, 0]
click at [496, 343] on div "User ID" at bounding box center [501, 349] width 379 height 20
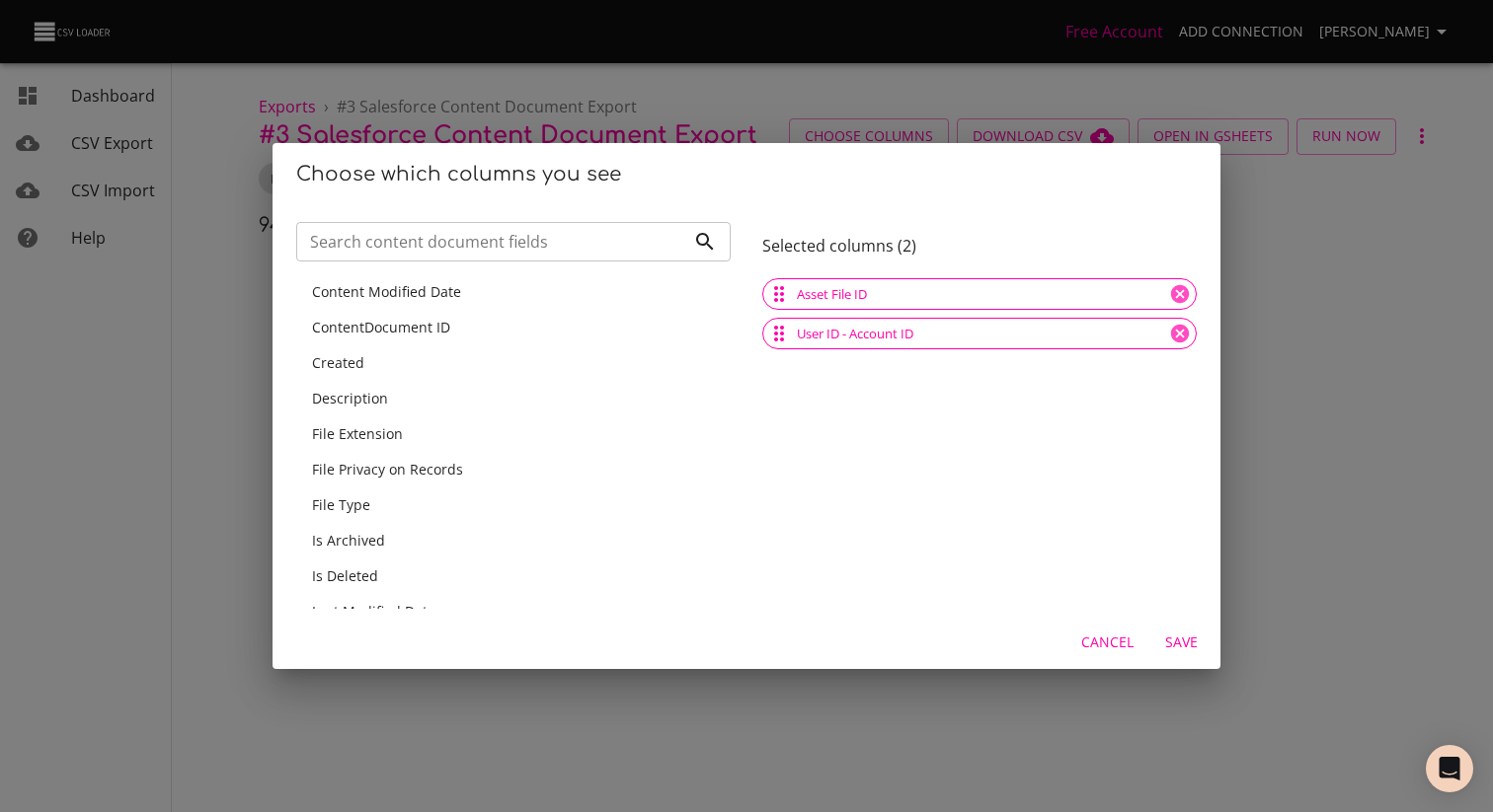
scroll to position [38, 0]
click at [457, 406] on div "Description" at bounding box center [513, 396] width 434 height 36
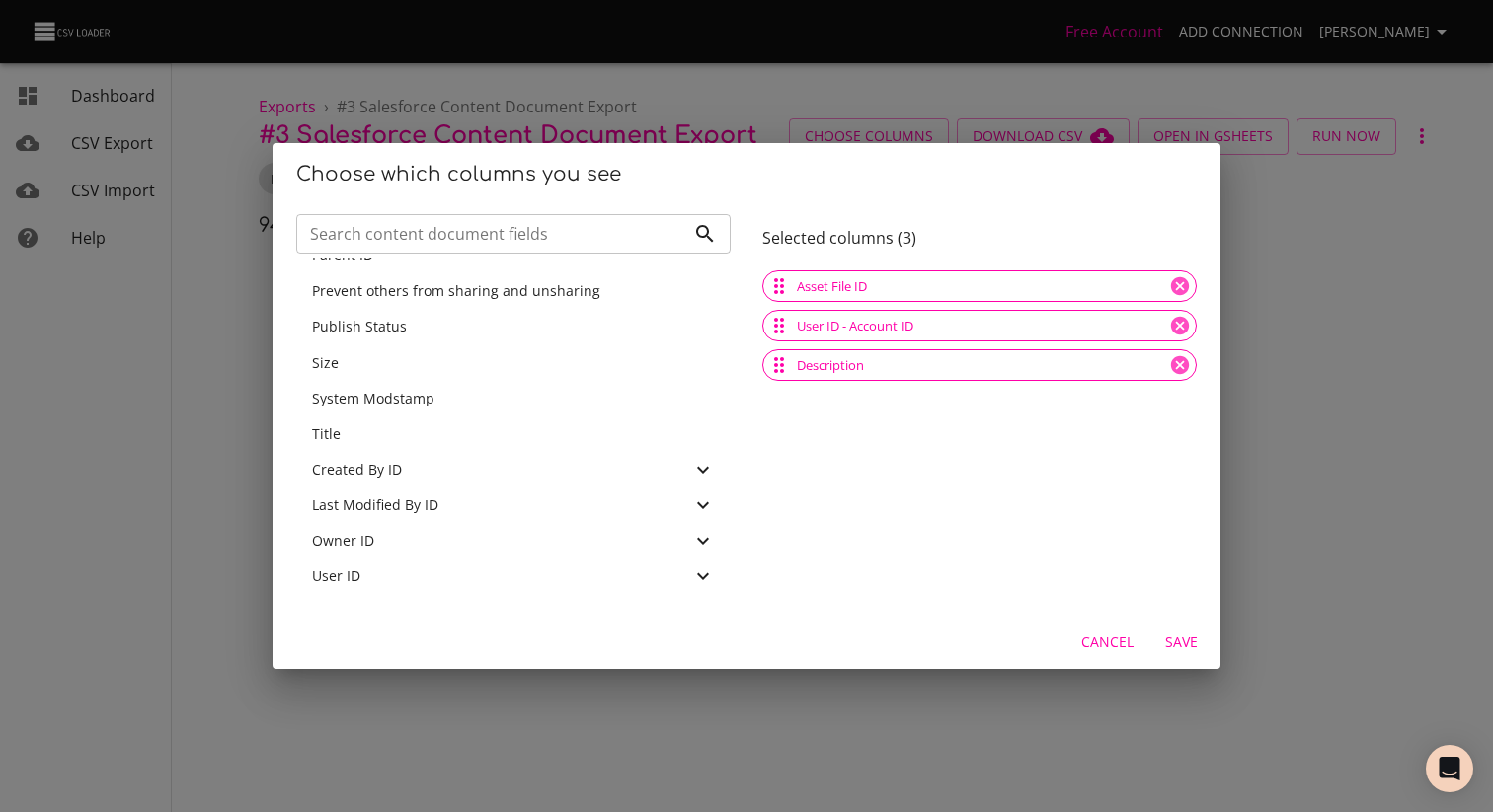
scroll to position [0, 0]
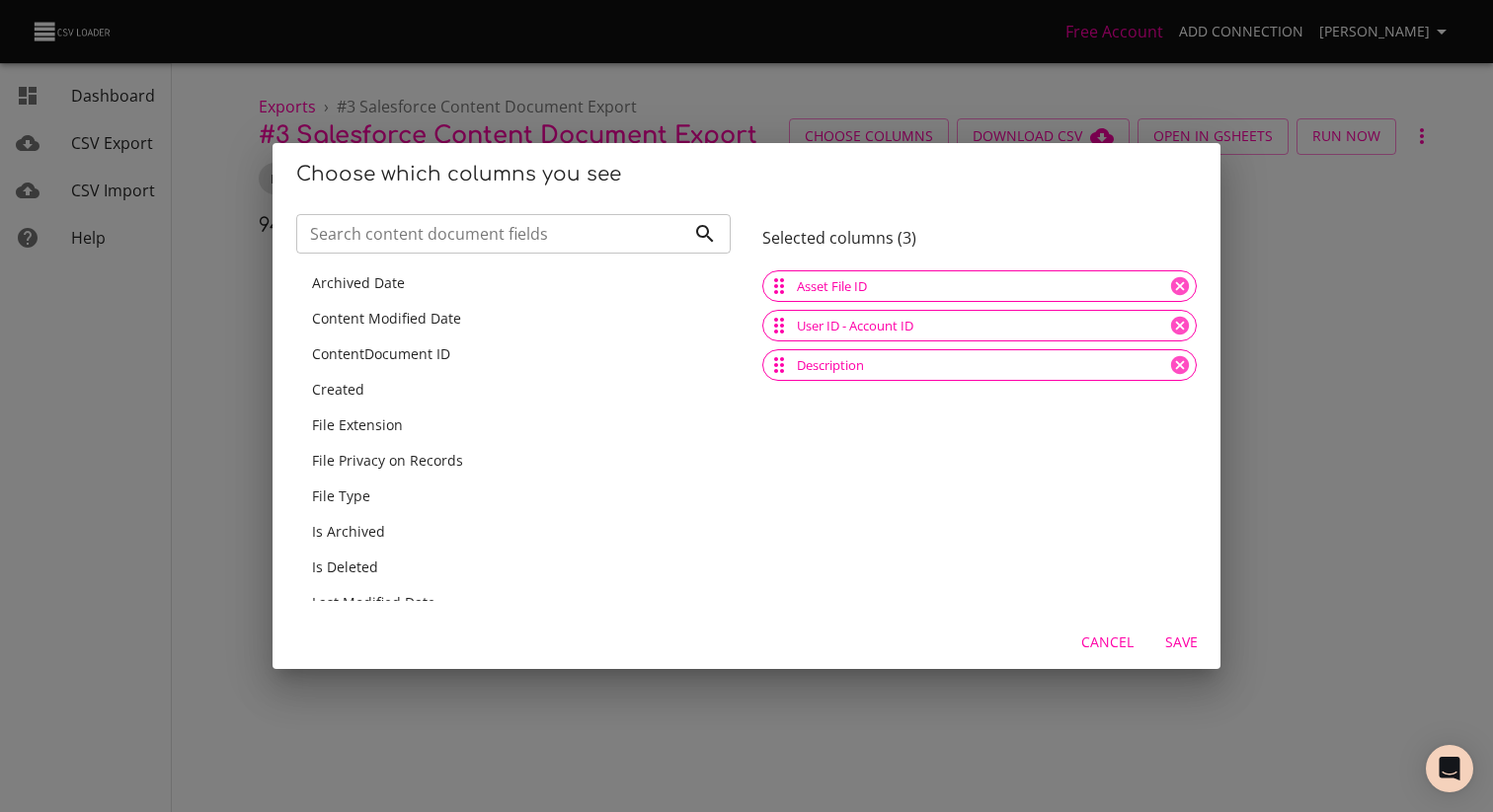
click at [449, 357] on div "ContentDocument ID" at bounding box center [513, 355] width 403 height 20
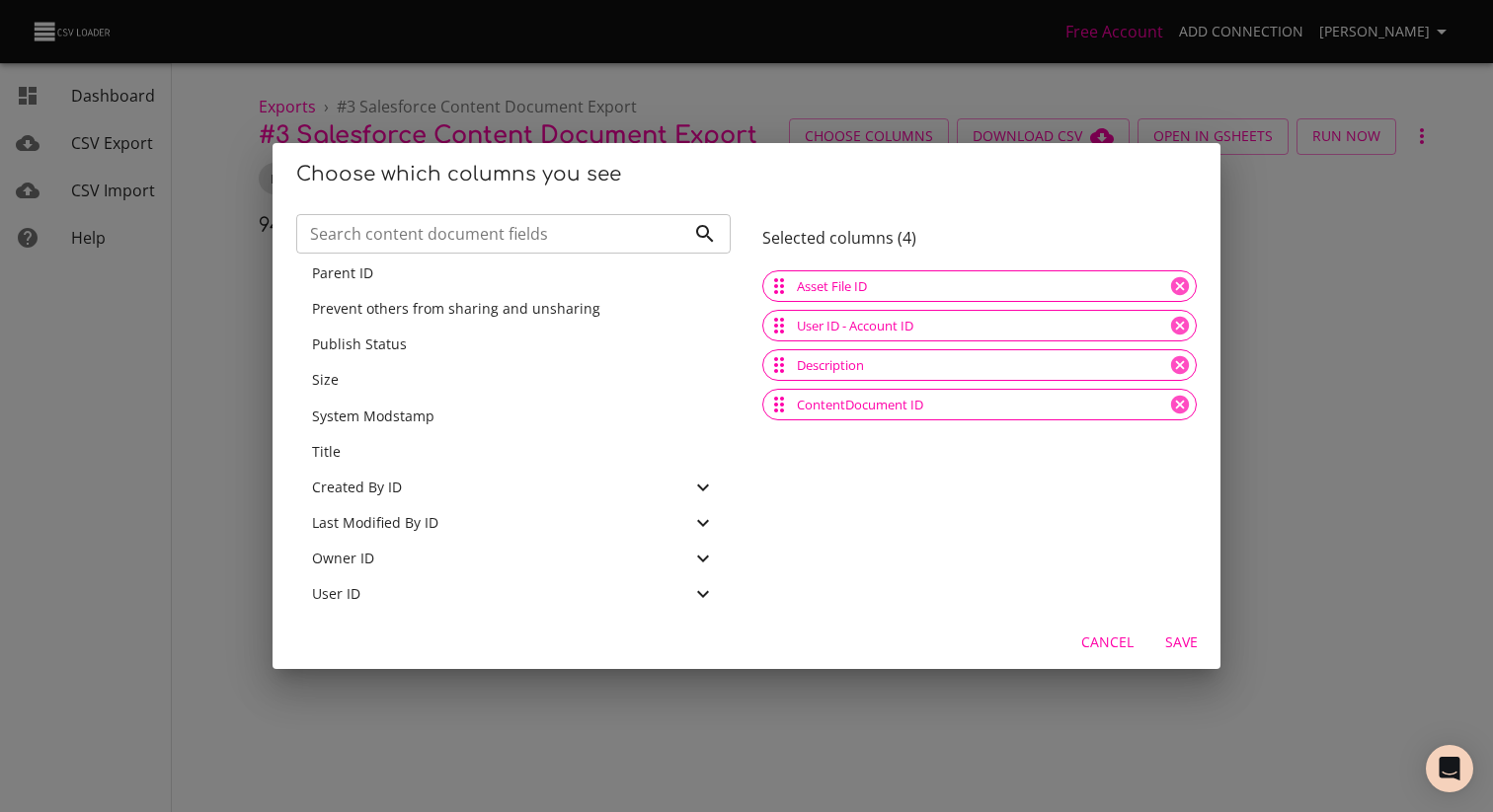
click at [1208, 640] on button "Save" at bounding box center [1181, 643] width 64 height 37
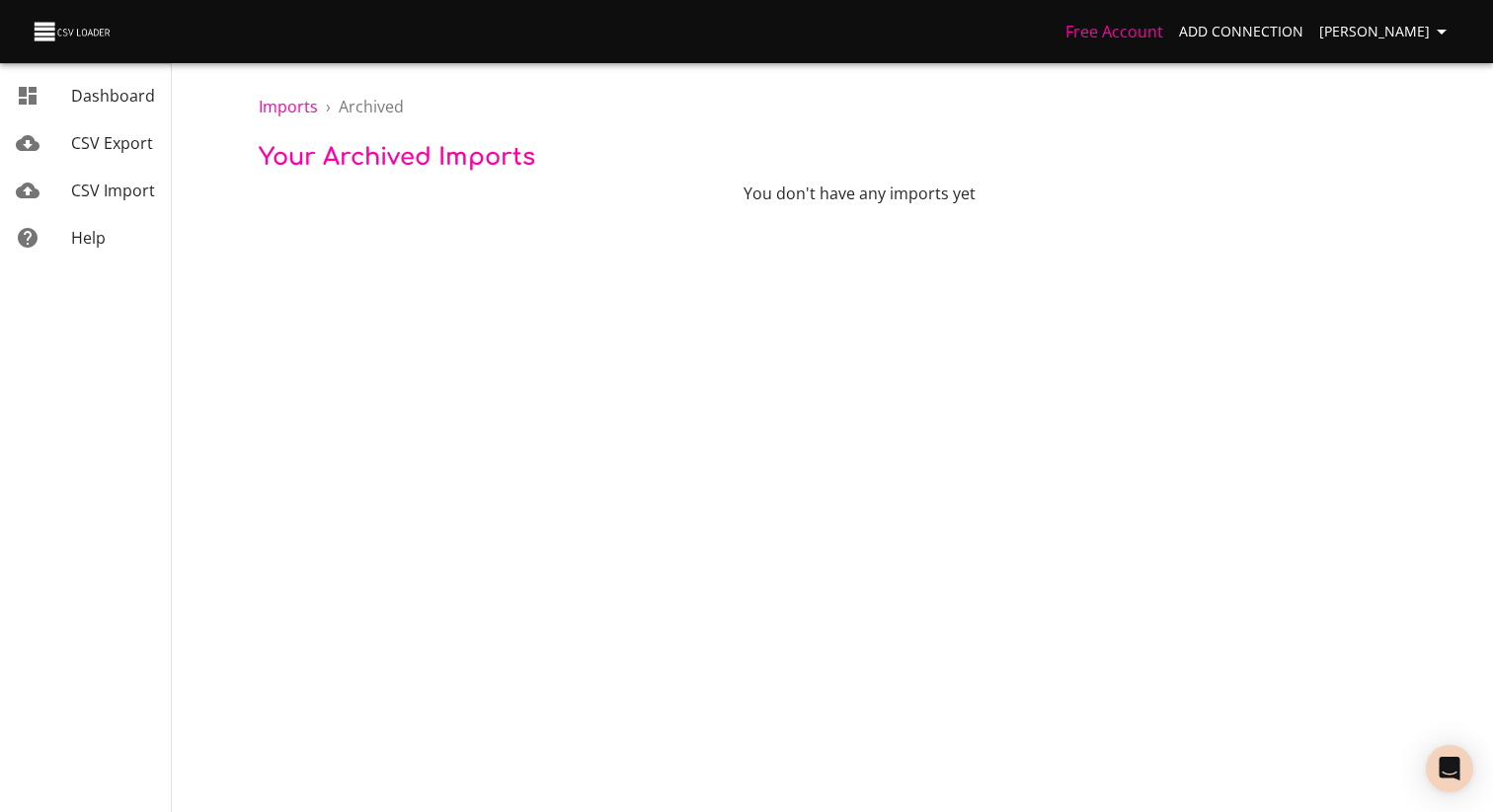
click at [1448, 29] on icon "button" at bounding box center [1441, 32] width 24 height 24
click at [1401, 115] on link "Destinations" at bounding box center [1401, 110] width 126 height 36
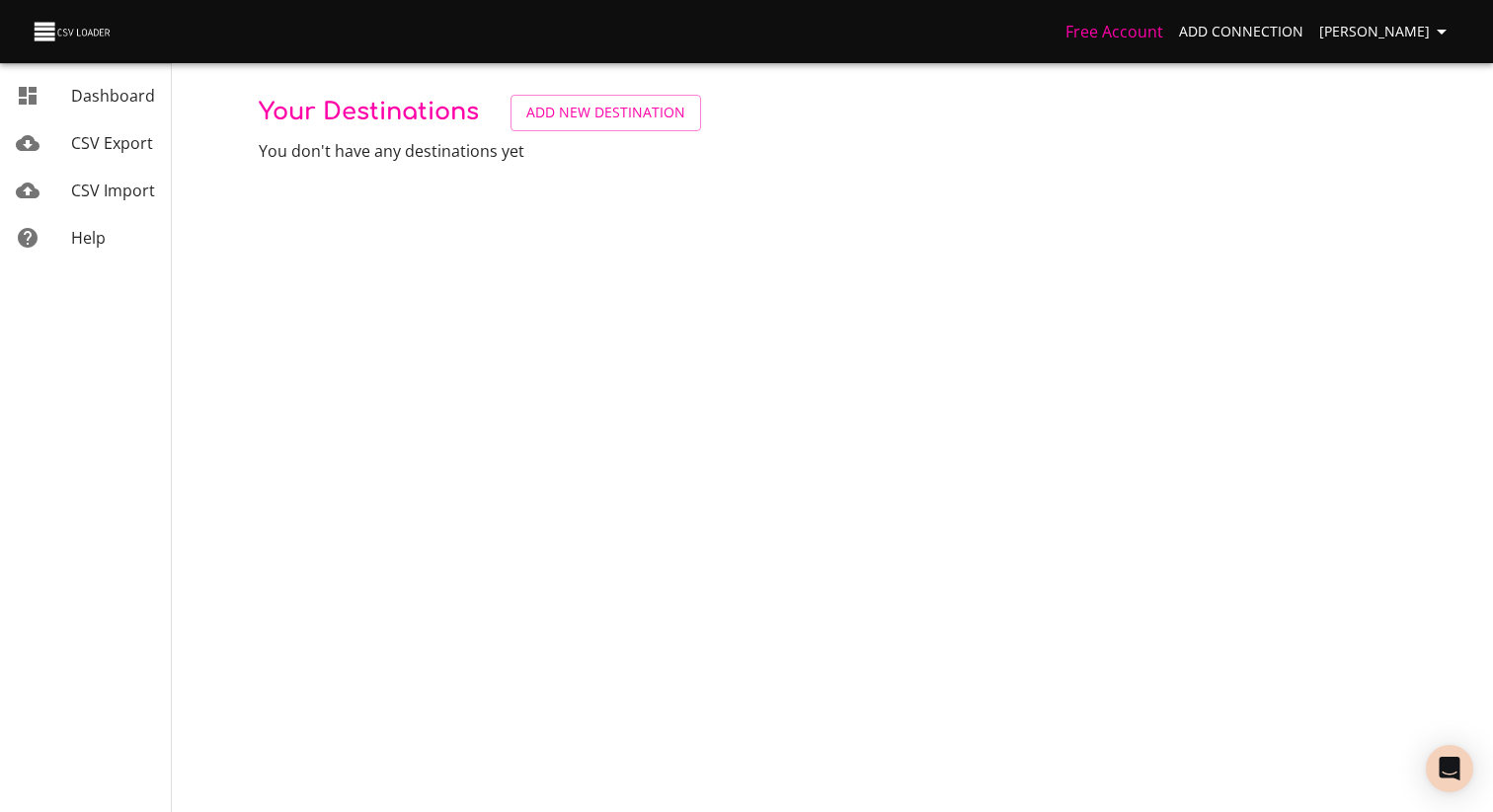
click at [1408, 55] on div "Free Account Add Connection [PERSON_NAME]" at bounding box center [746, 32] width 1493 height 64
click at [1408, 39] on span "[PERSON_NAME]" at bounding box center [1386, 32] width 134 height 25
click at [1414, 77] on link "Connections" at bounding box center [1401, 76] width 126 height 36
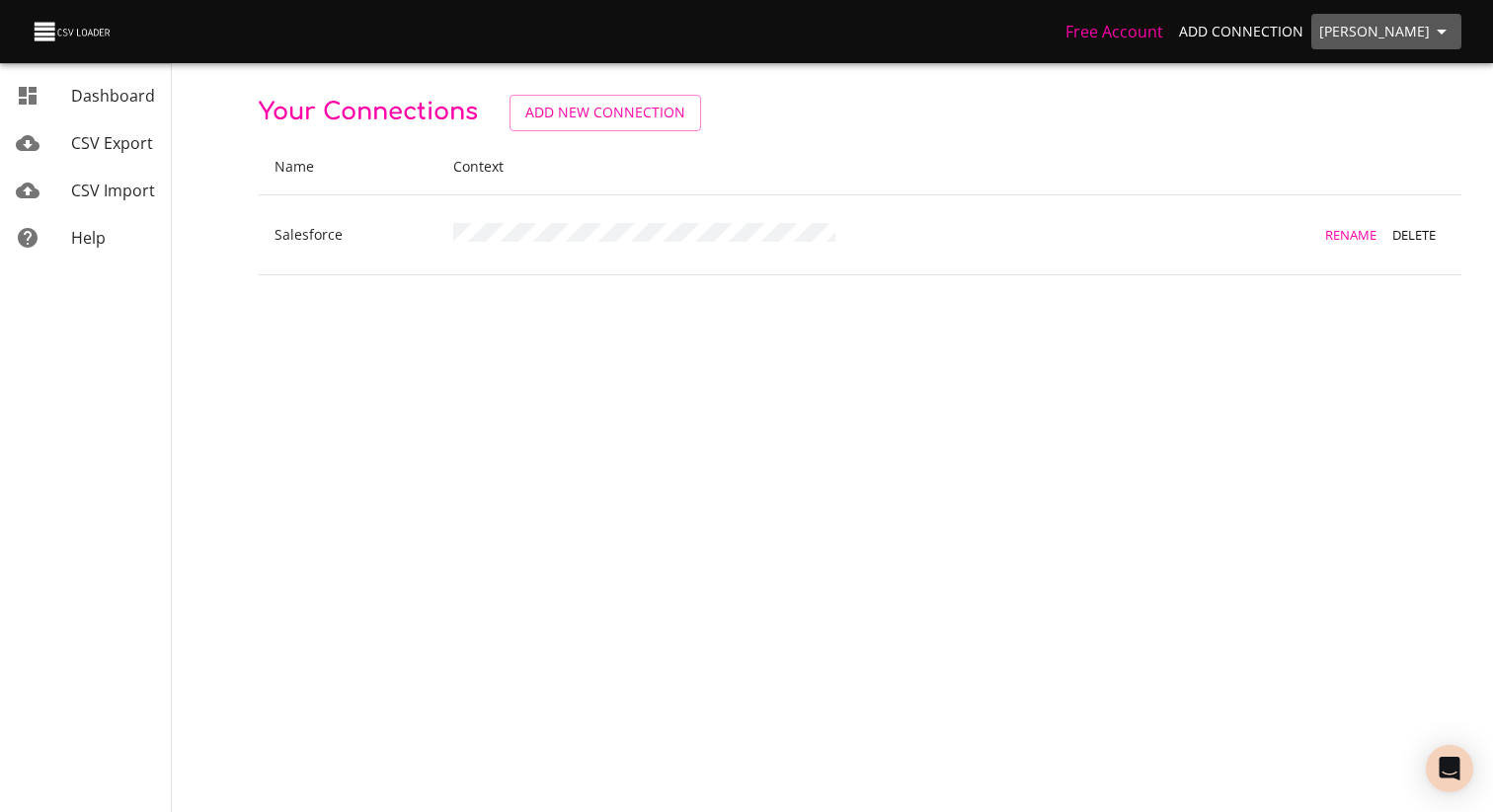
click at [1453, 28] on button "[PERSON_NAME]" at bounding box center [1386, 32] width 150 height 37
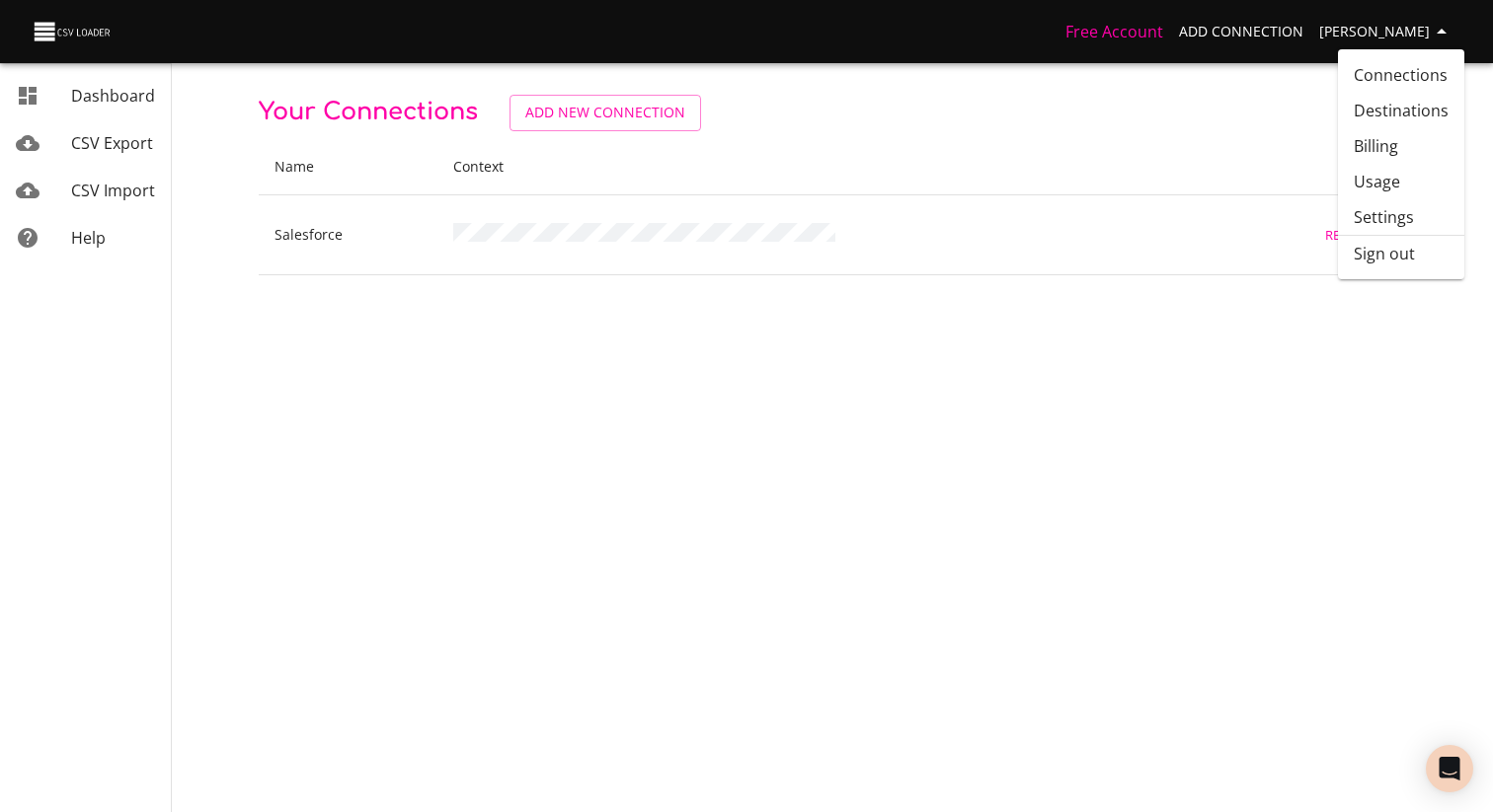
click at [1401, 252] on li "Sign out" at bounding box center [1401, 253] width 126 height 36
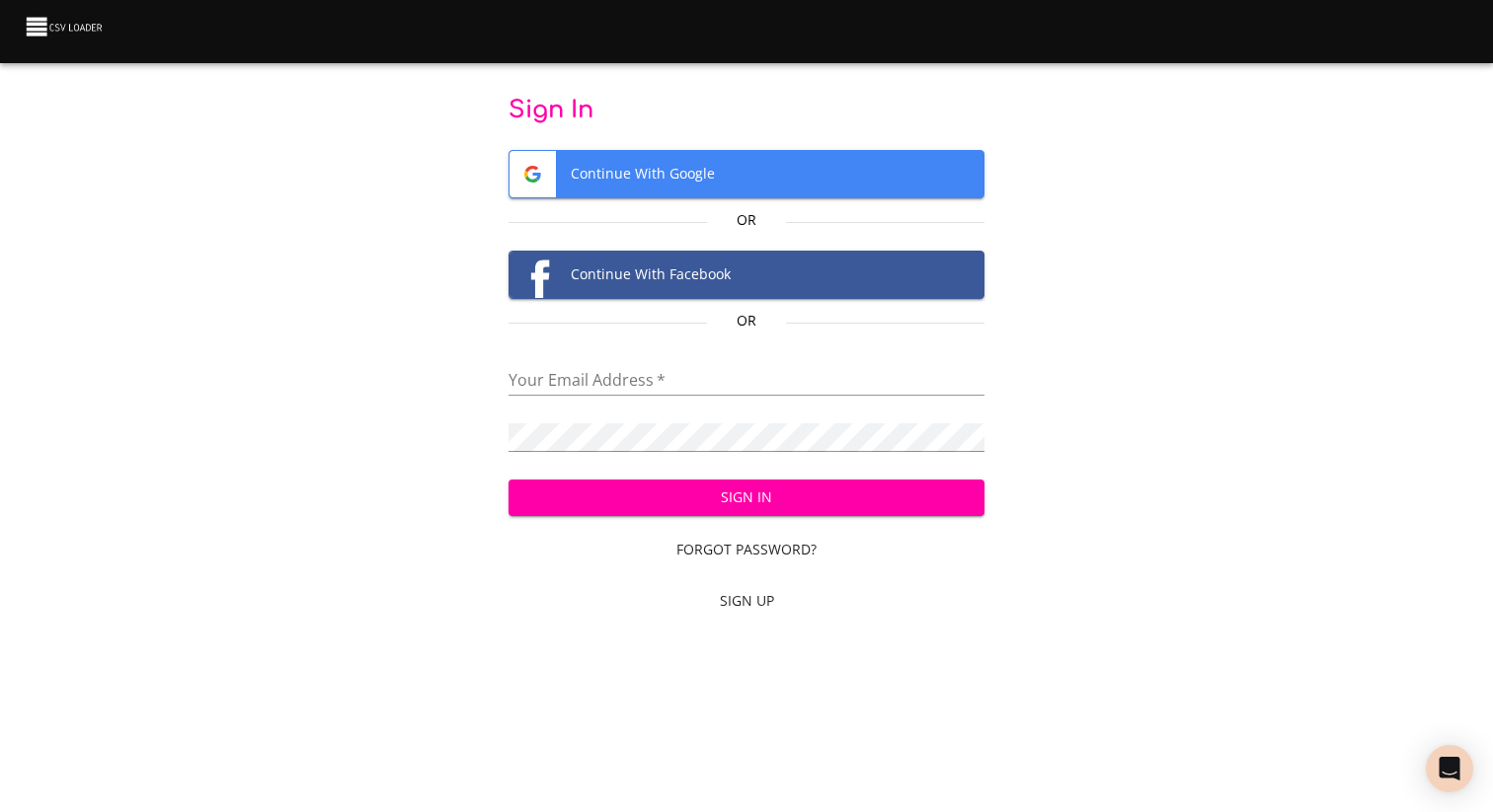
click at [671, 172] on span "Continue With Google" at bounding box center [747, 174] width 475 height 47
